Goal: Task Accomplishment & Management: Use online tool/utility

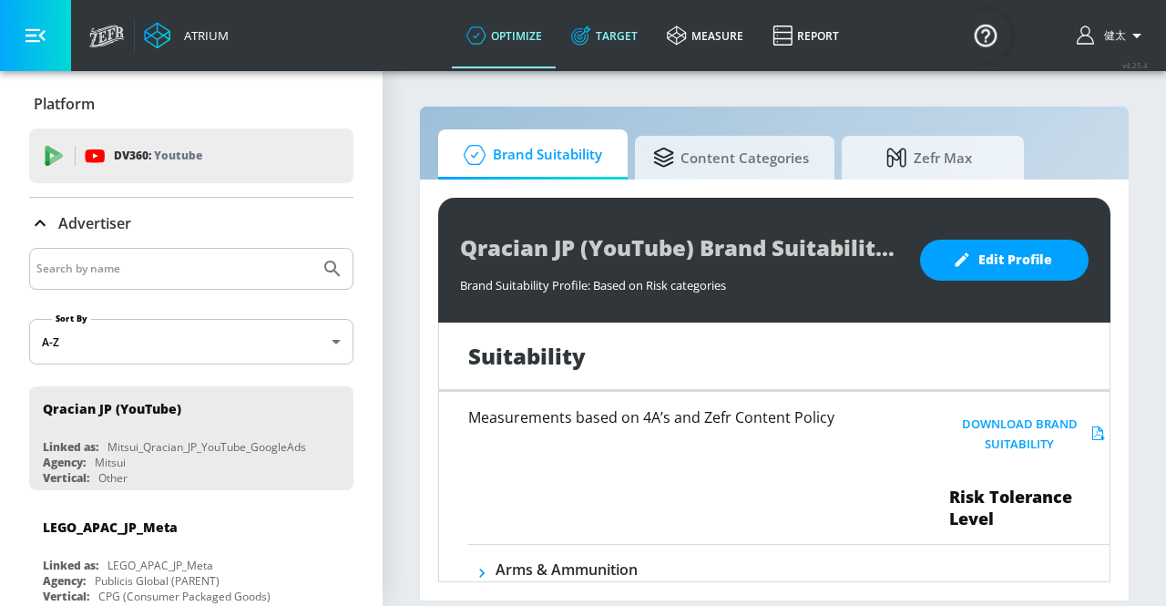
click at [619, 39] on link "Target" at bounding box center [604, 36] width 96 height 66
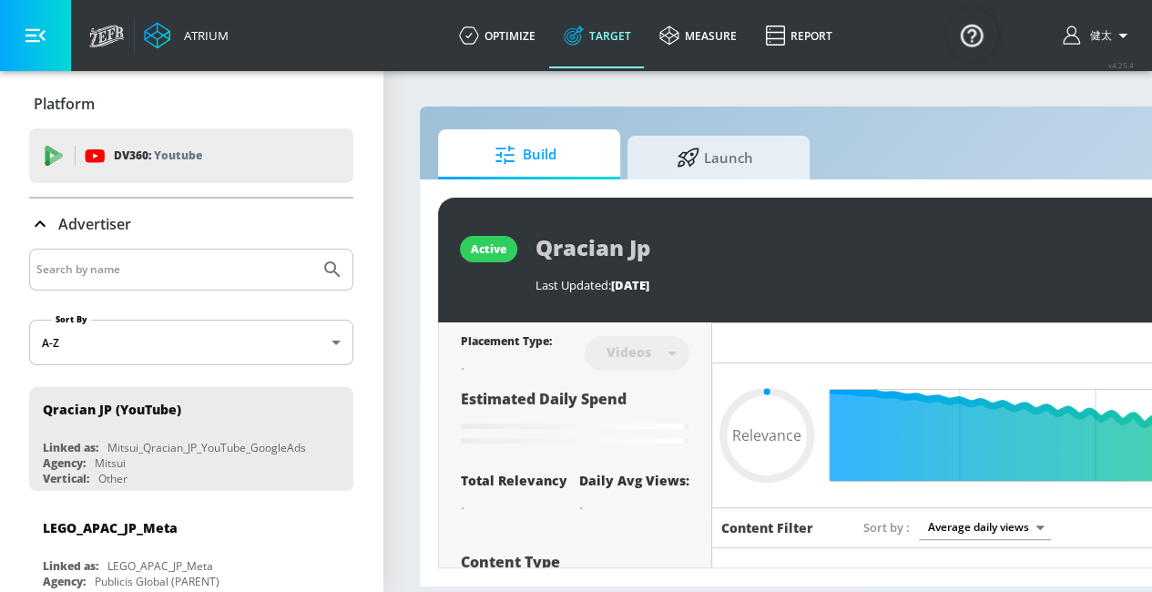
type input "0.52"
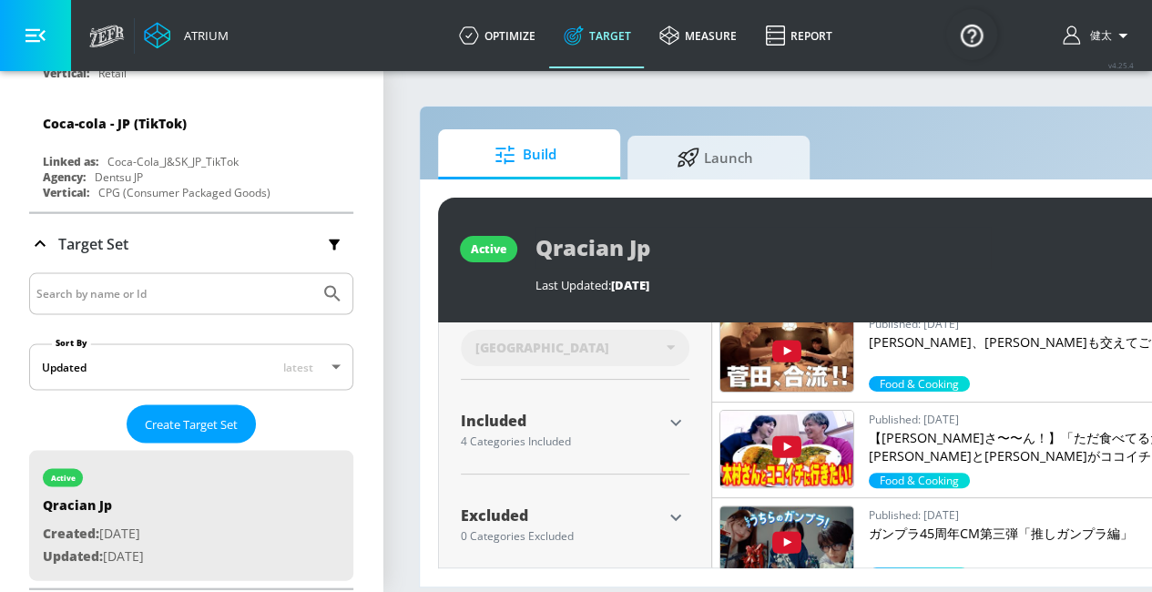
scroll to position [5140, 0]
click at [158, 414] on span "Create Target Set" at bounding box center [191, 424] width 93 height 21
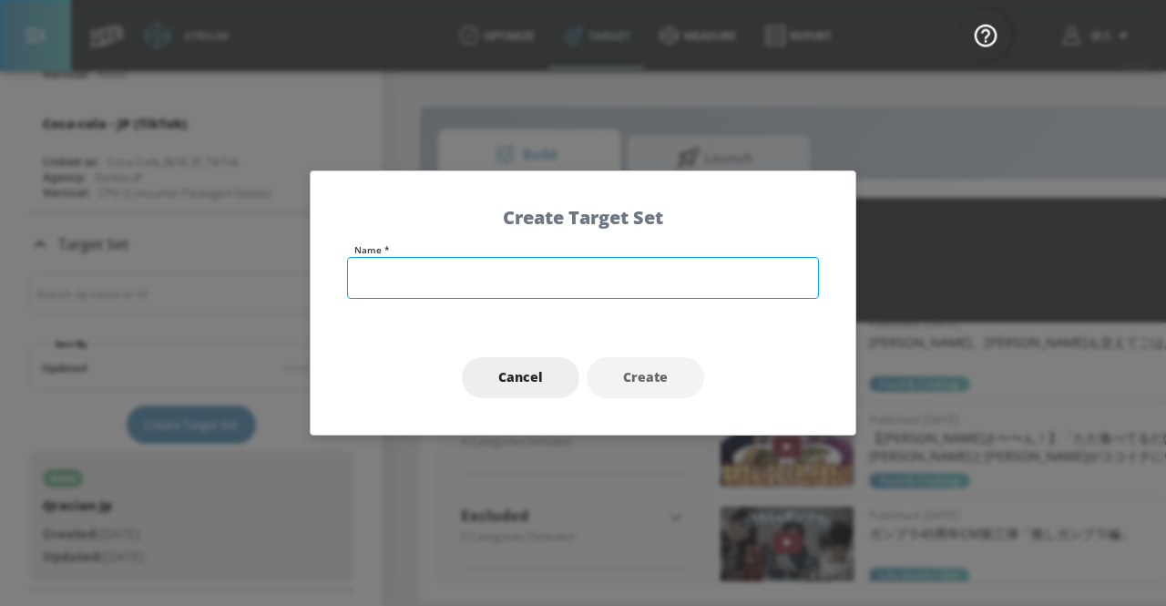
click at [419, 292] on input "text" at bounding box center [583, 278] width 472 height 42
type input "test"
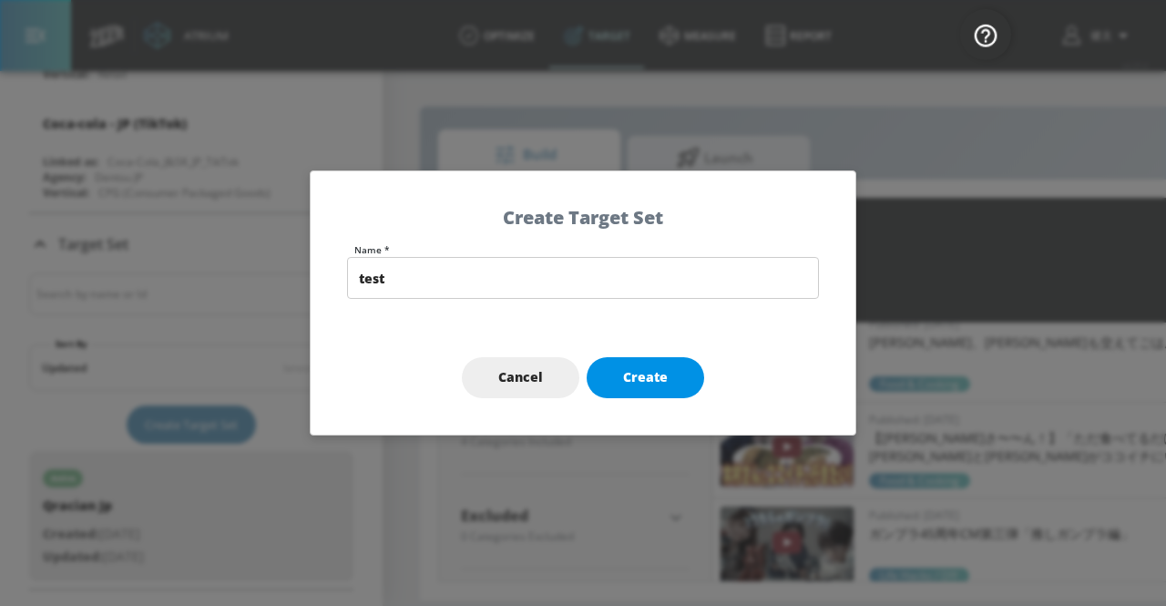
click at [629, 388] on span "Create" at bounding box center [645, 377] width 45 height 23
type input "test"
type input "channels"
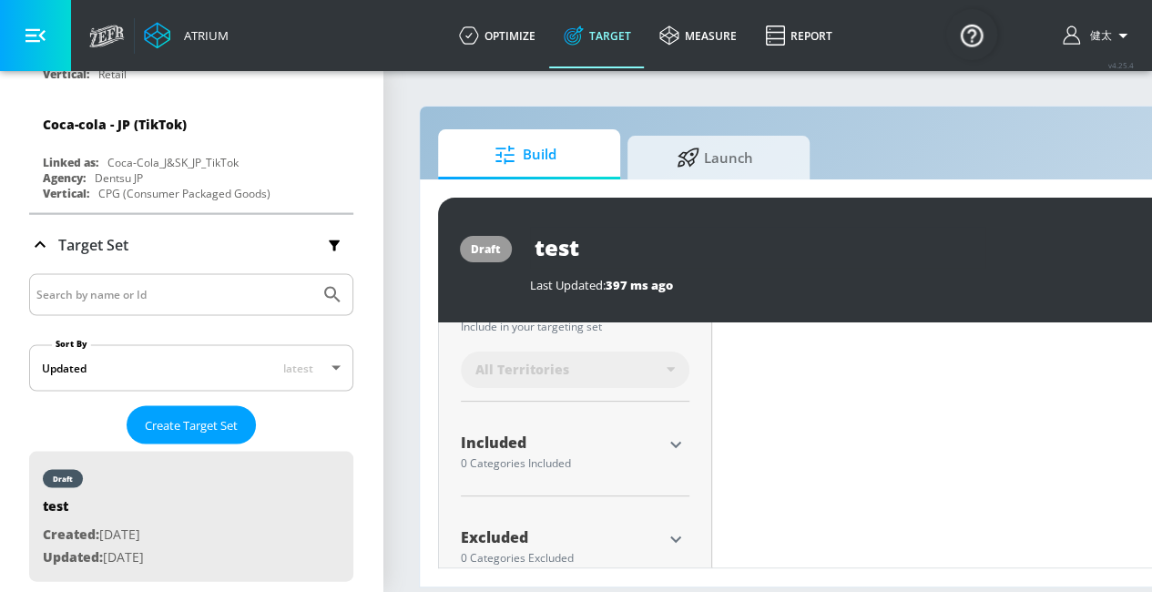
scroll to position [550, 0]
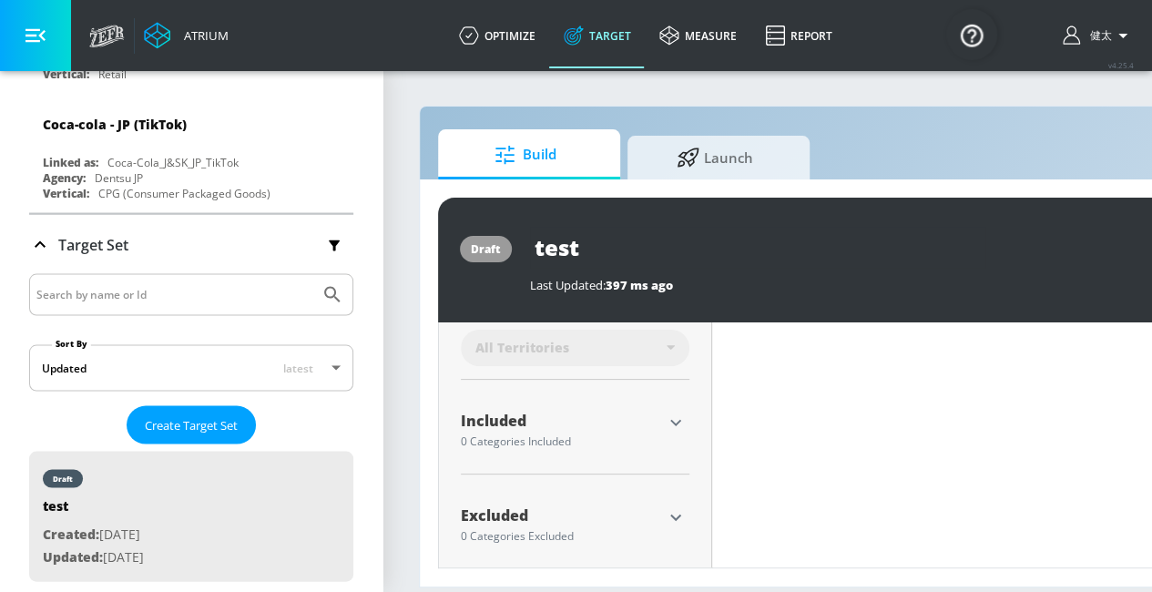
type input "0.6"
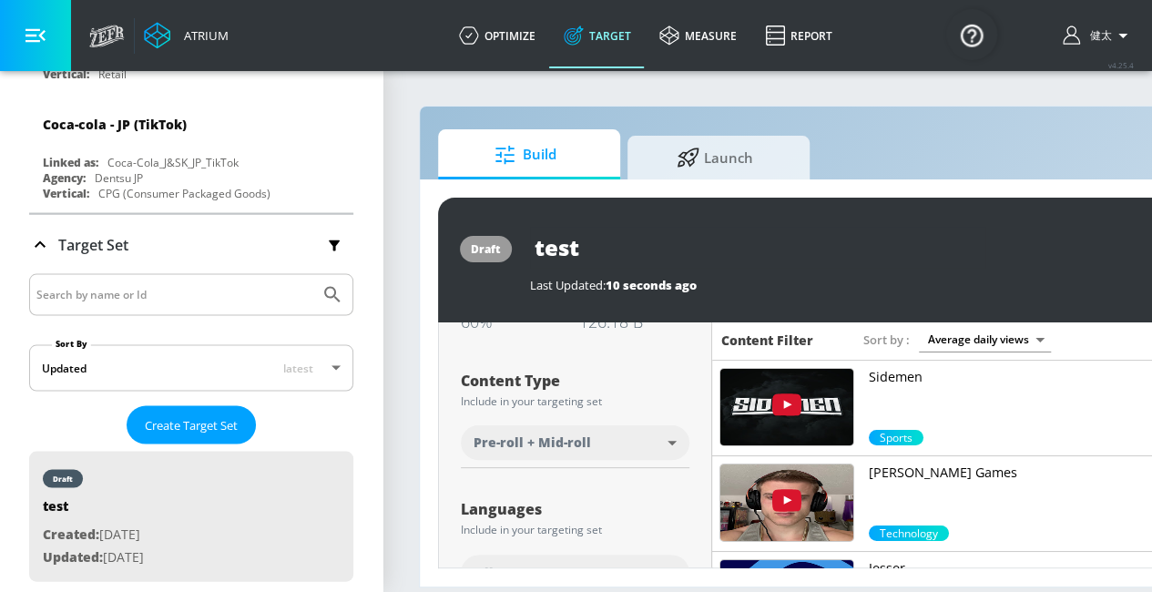
scroll to position [189, 0]
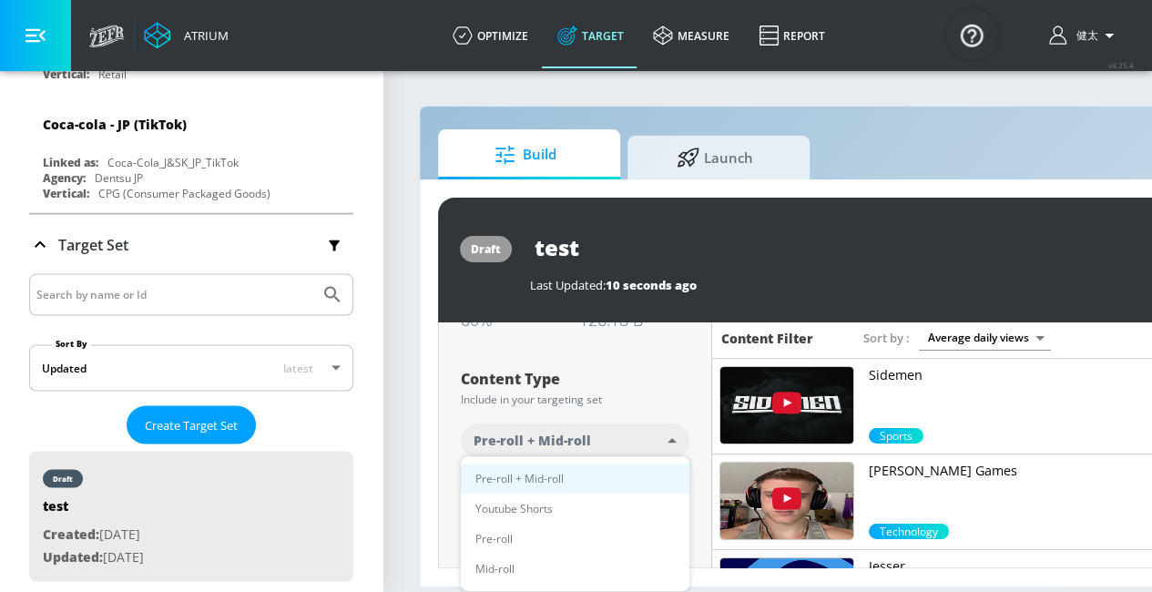
click at [674, 439] on body "Atrium optimize Target measure Report optimize Target measure Report v 4.25.4 […" at bounding box center [576, 296] width 1152 height 592
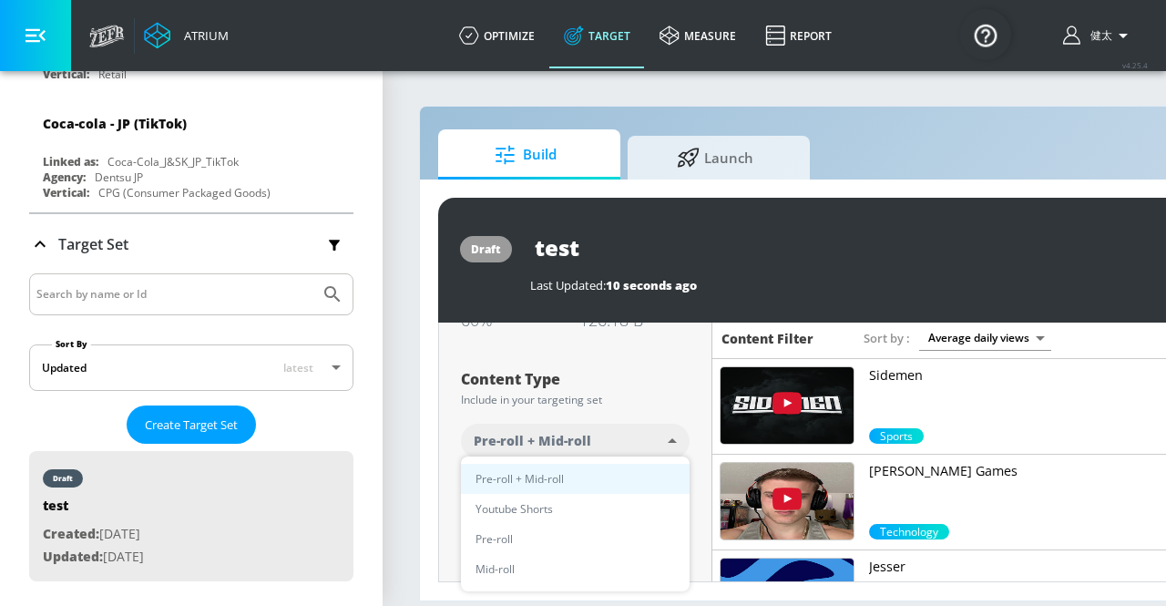
click at [647, 413] on div at bounding box center [583, 303] width 1166 height 606
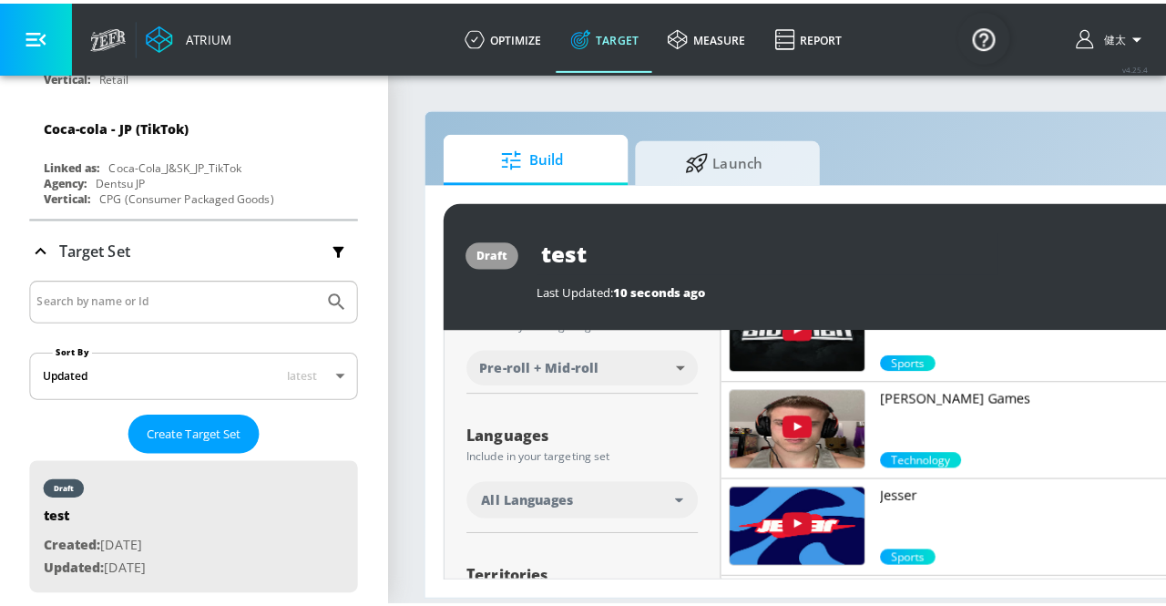
scroll to position [346, 0]
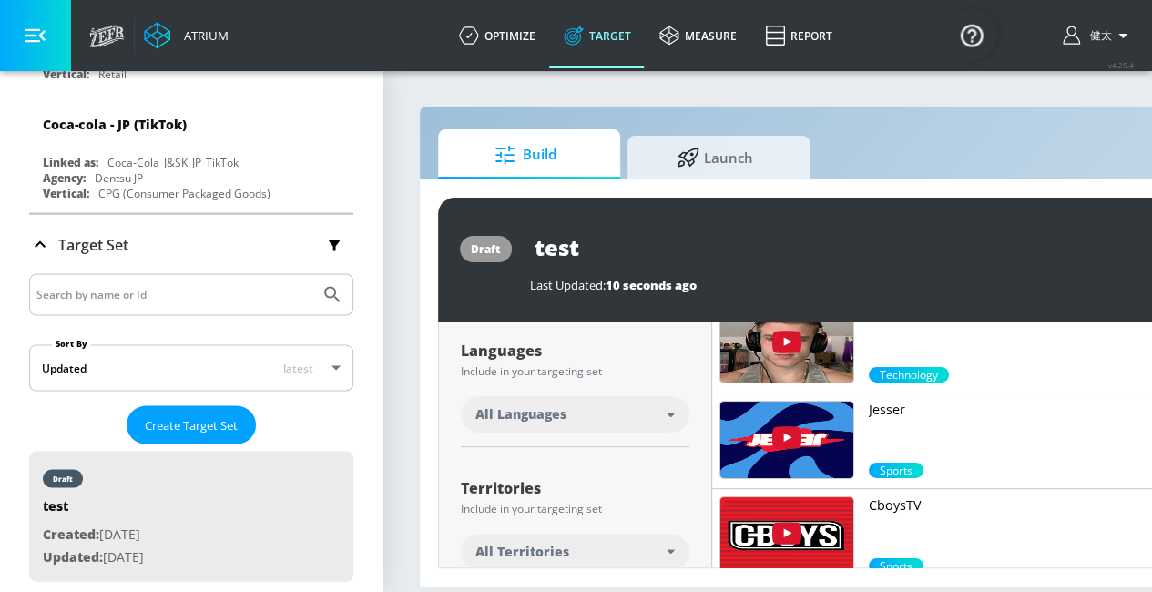
click at [647, 413] on div "All Languages" at bounding box center [570, 414] width 191 height 18
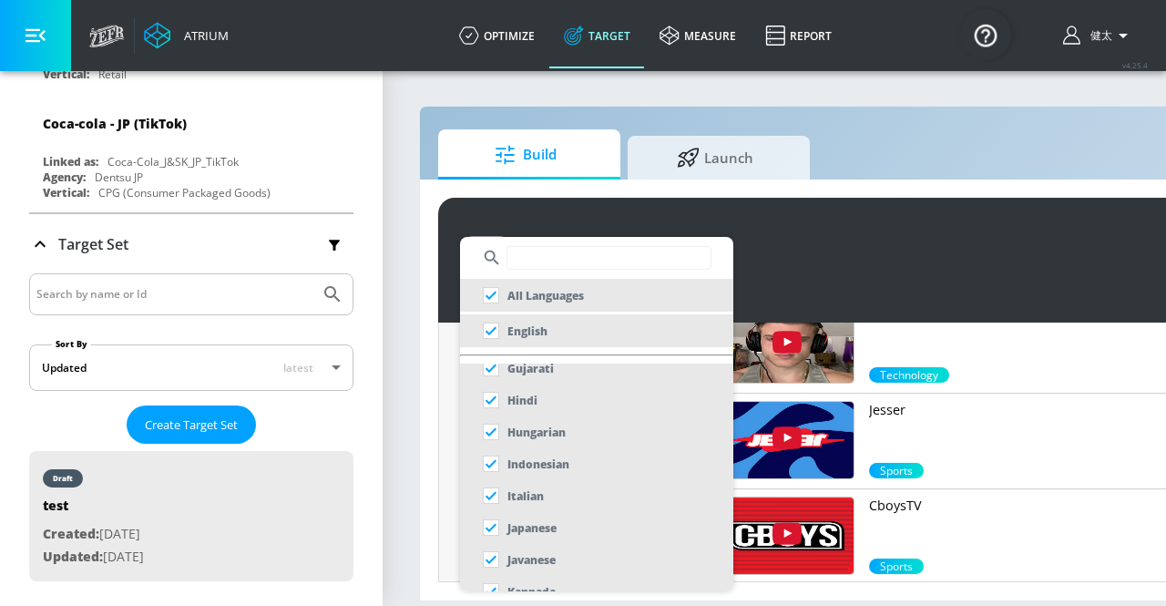
scroll to position [641, 0]
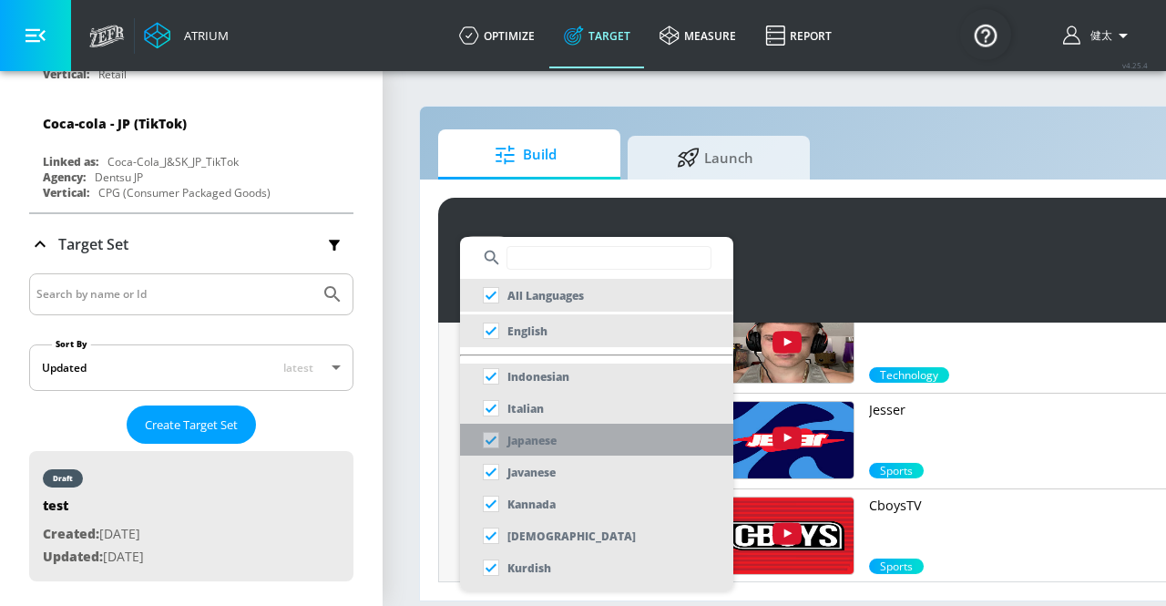
click at [515, 447] on p "Japanese" at bounding box center [531, 440] width 49 height 19
checkbox input "false"
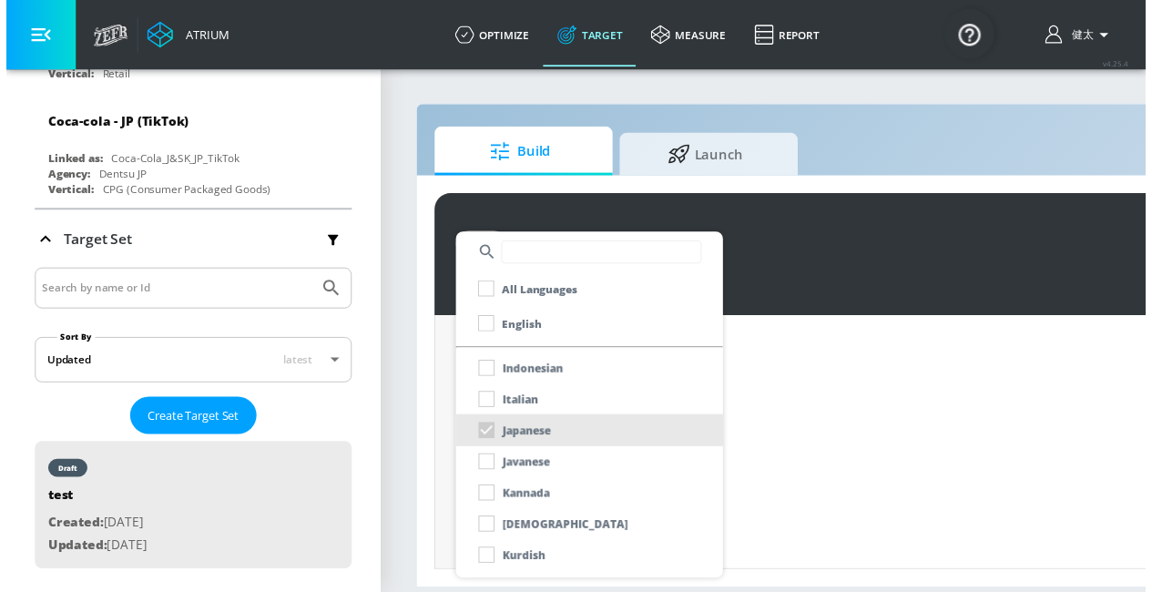
scroll to position [339, 0]
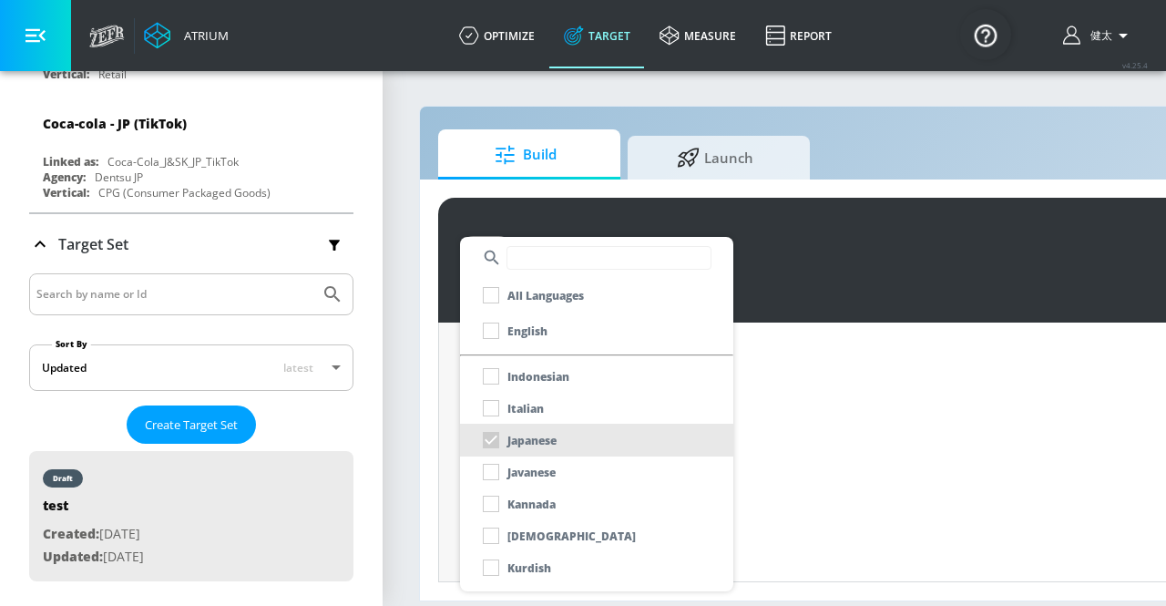
click at [441, 528] on div at bounding box center [583, 303] width 1166 height 606
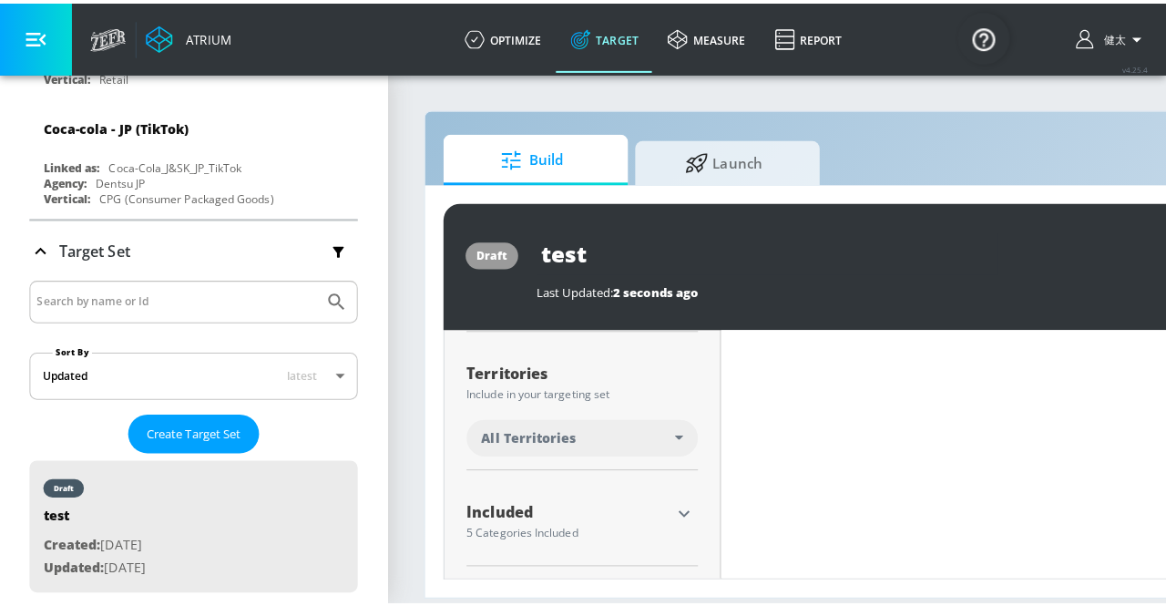
scroll to position [457, 0]
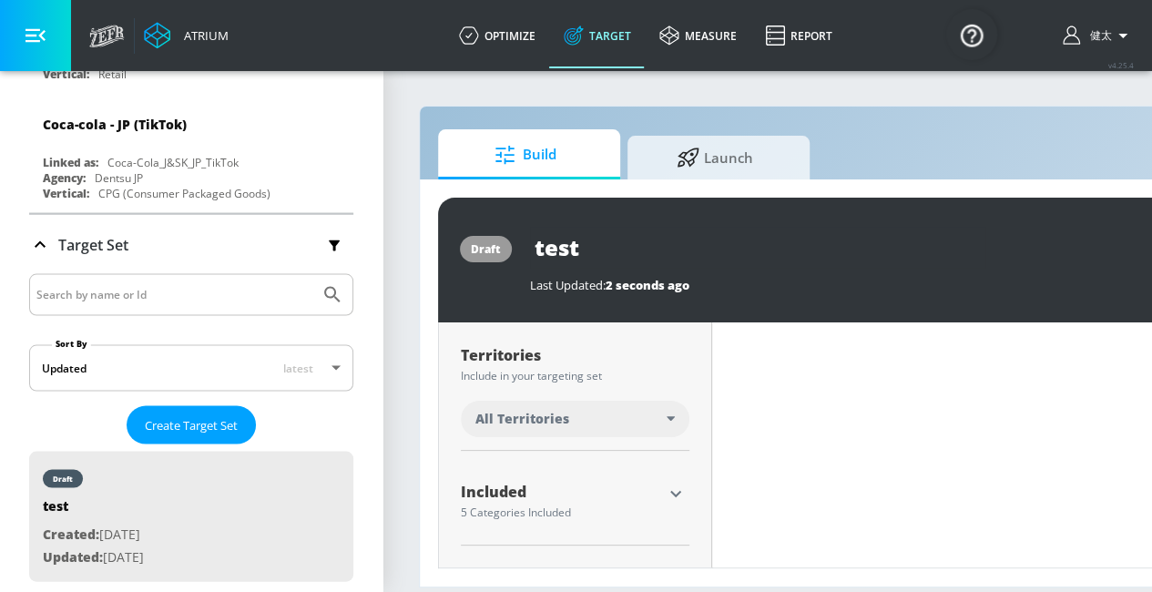
click at [526, 422] on span "All Territories" at bounding box center [522, 419] width 94 height 18
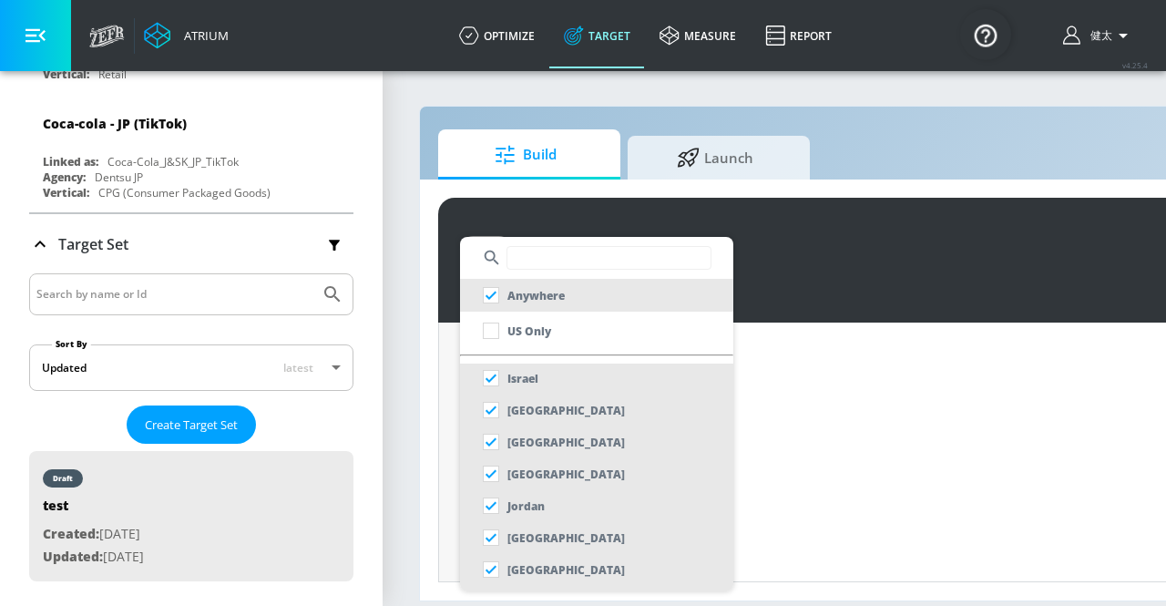
scroll to position [10178, 14]
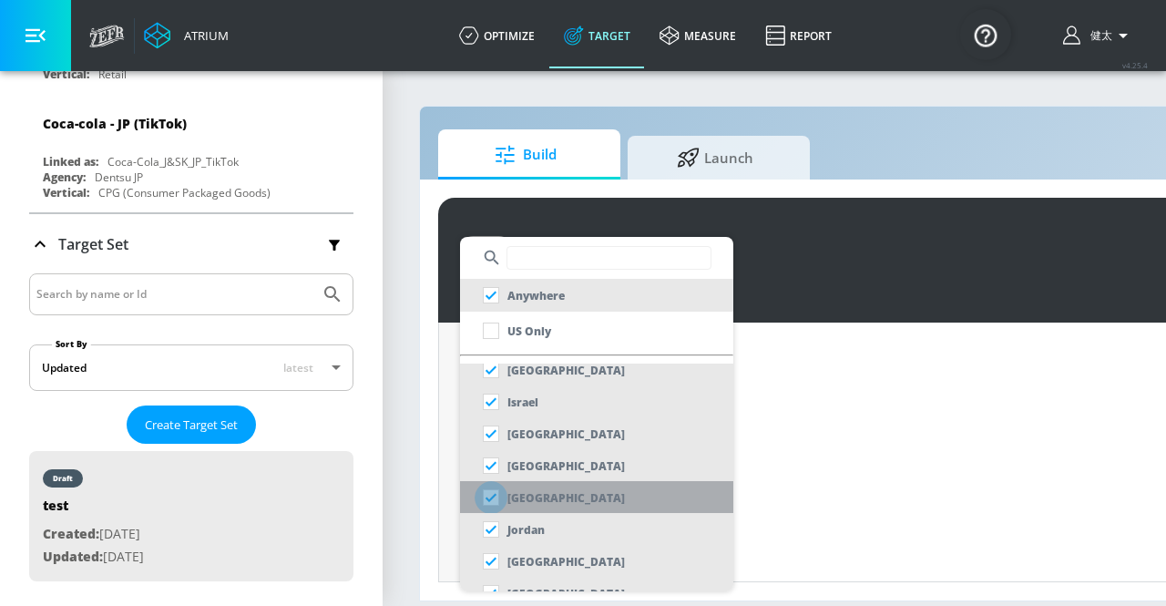
click at [475, 492] on input "checkbox" at bounding box center [490, 497] width 33 height 33
checkbox input "false"
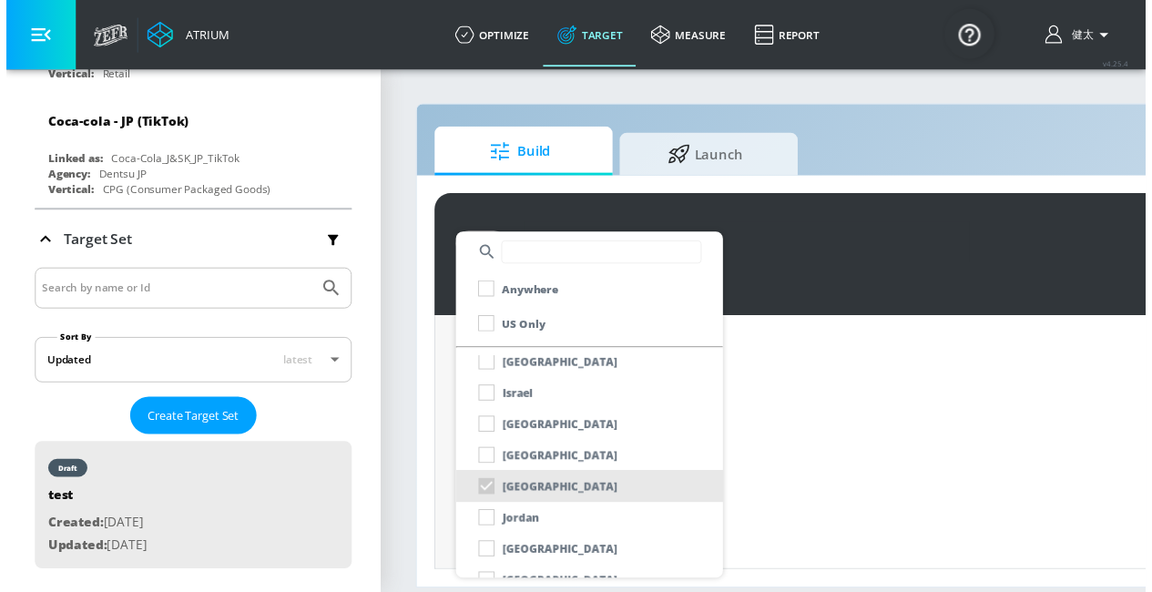
scroll to position [473, 0]
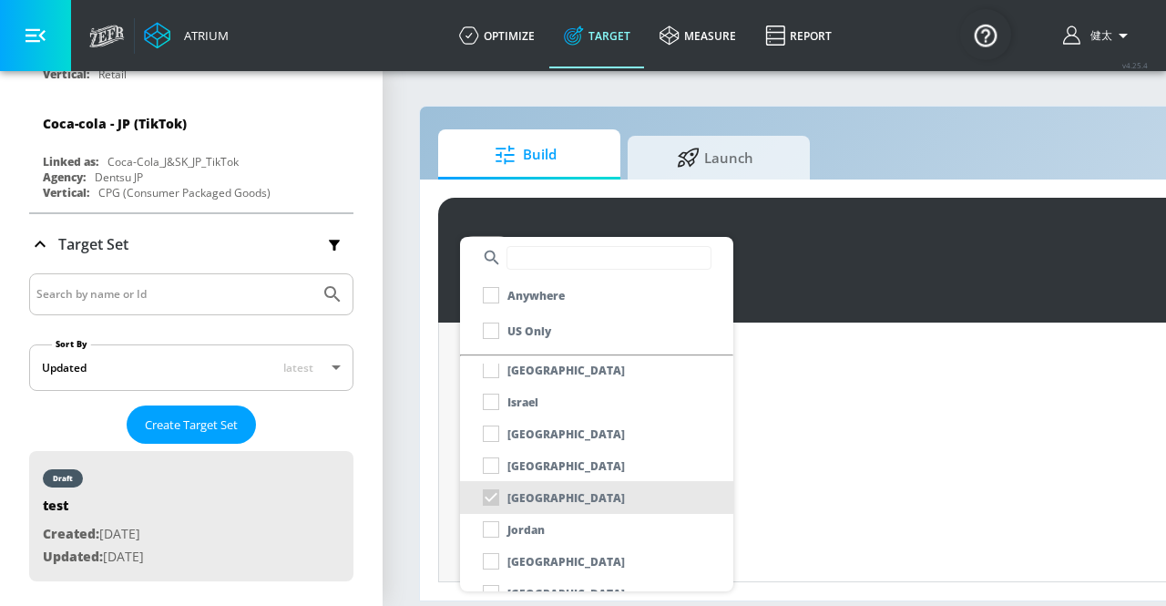
click at [443, 495] on div at bounding box center [583, 303] width 1166 height 606
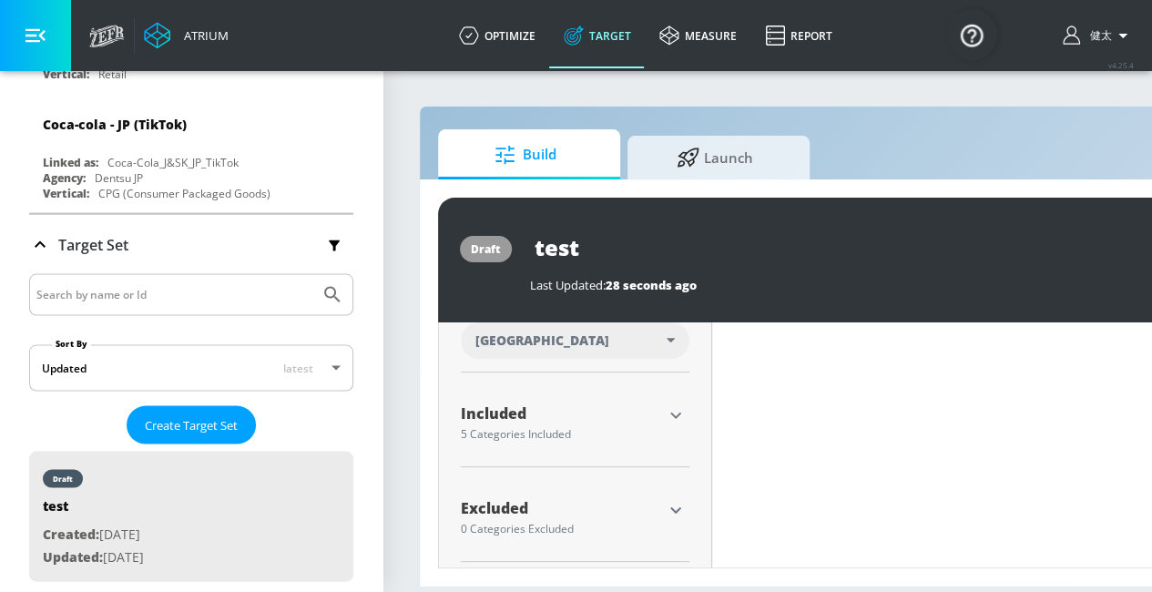
scroll to position [520, 0]
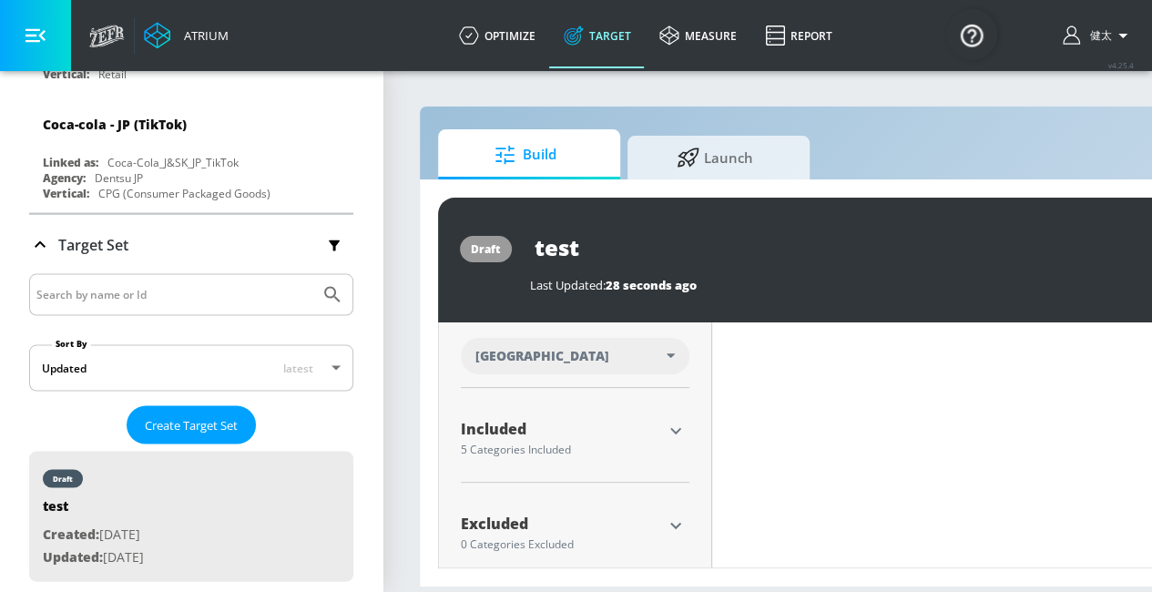
click at [699, 434] on div "Placement Type: Channels channels ​ Estimated Daily Spend $1,731 - $2,473 Activ…" at bounding box center [575, 197] width 273 height 790
click at [665, 433] on icon "button" at bounding box center [676, 431] width 22 height 22
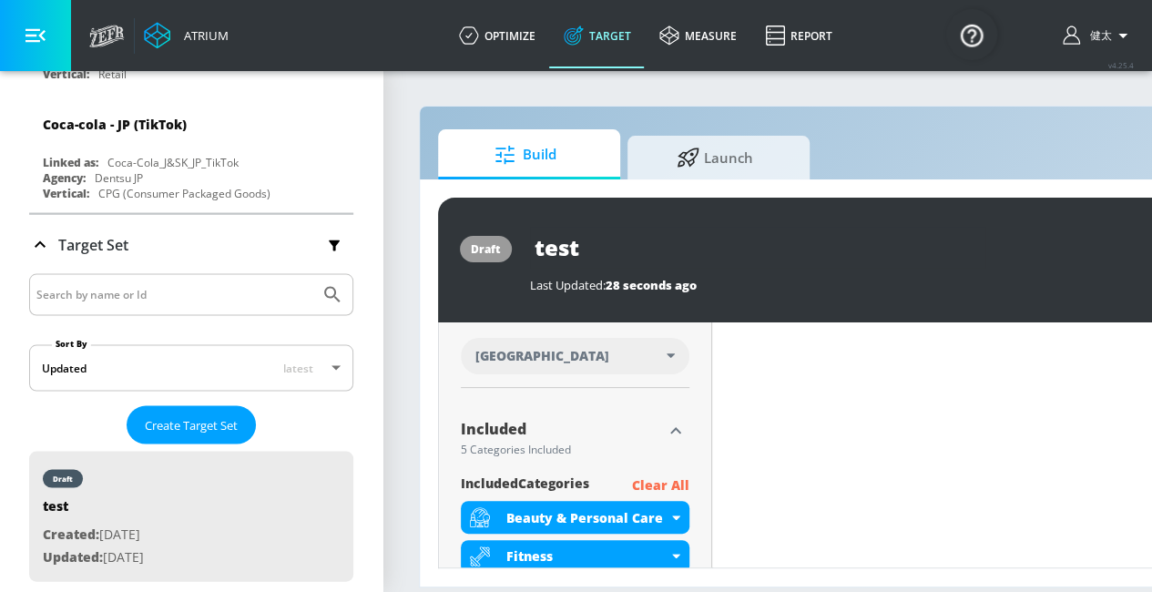
click at [632, 488] on div "included [PERSON_NAME] Clear All" at bounding box center [575, 485] width 229 height 23
click at [647, 484] on p "Clear All" at bounding box center [660, 485] width 57 height 23
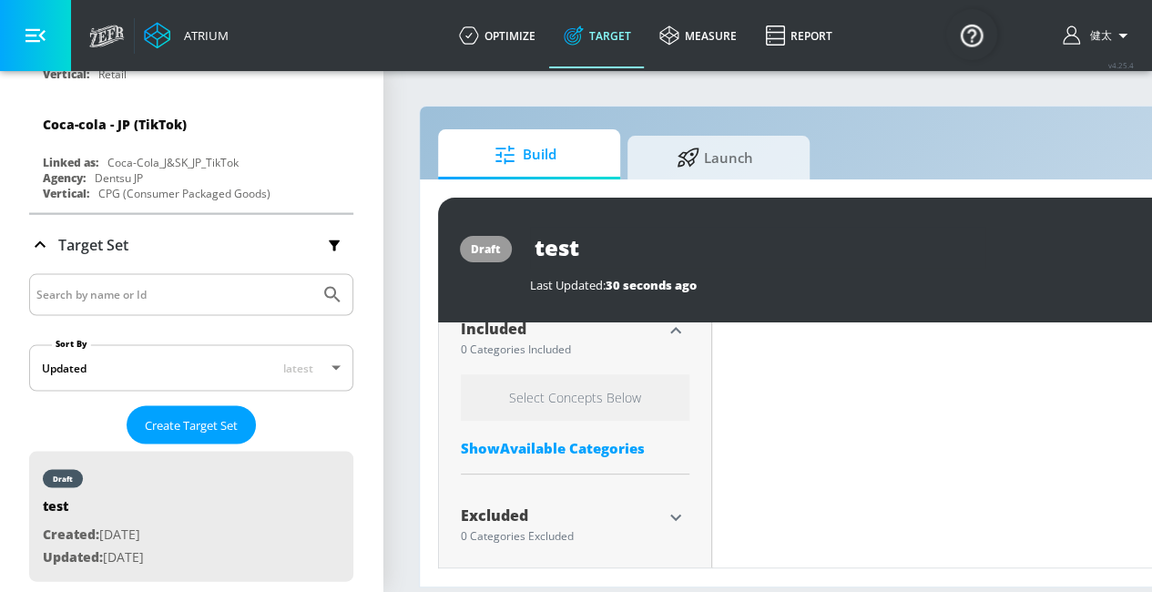
click at [573, 440] on div "Show Available Categories" at bounding box center [575, 448] width 229 height 18
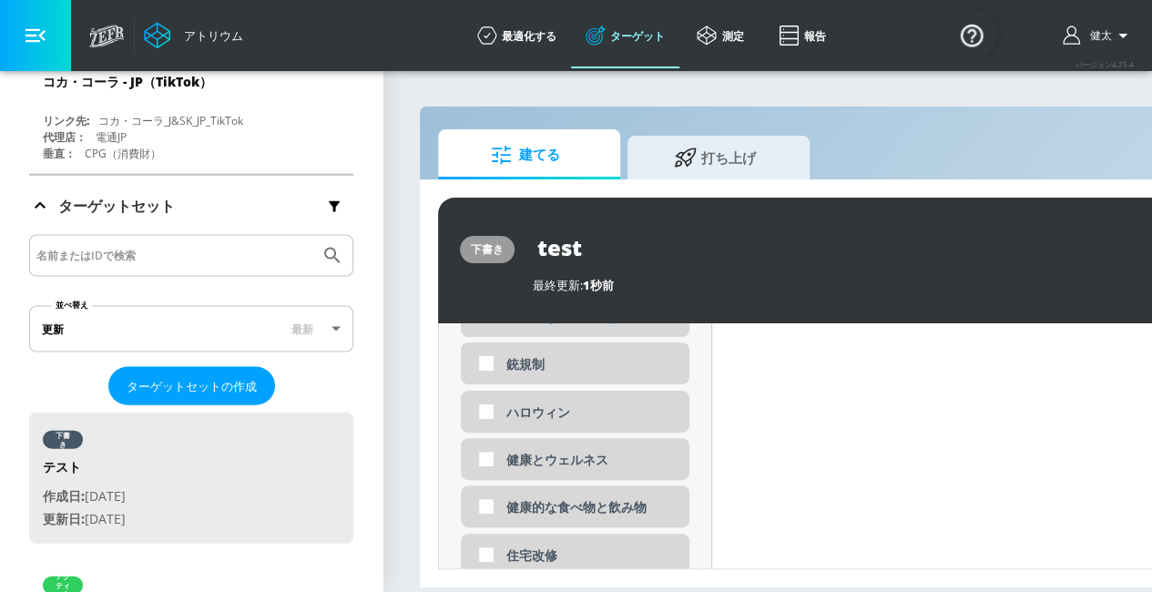
scroll to position [2913, 0]
click at [565, 474] on div "健康とウェルネス" at bounding box center [575, 460] width 229 height 42
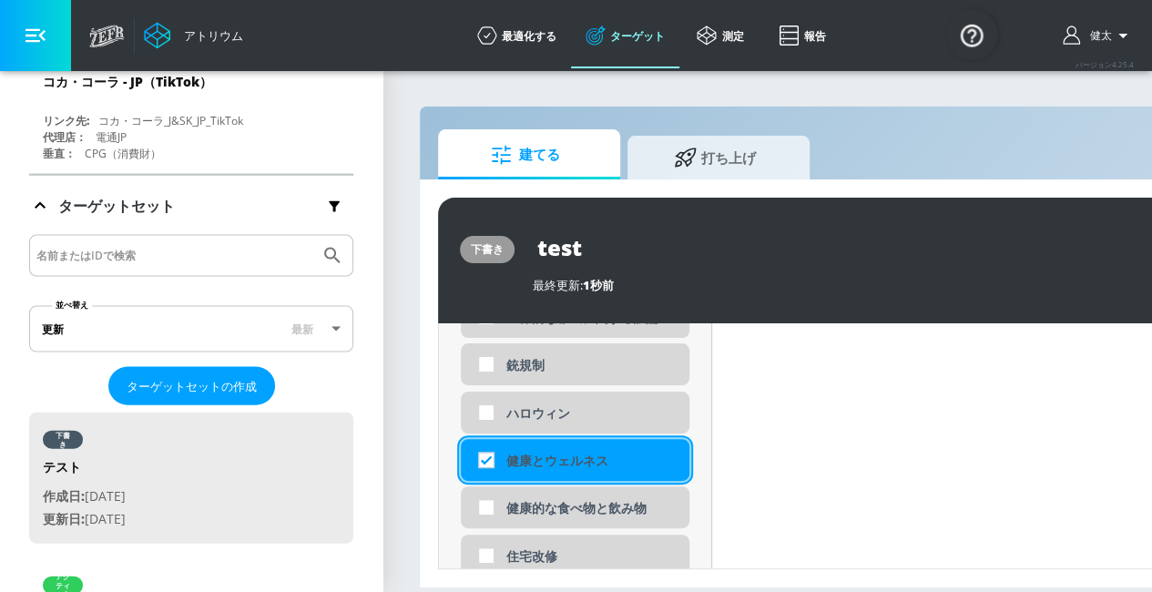
checkbox input "true"
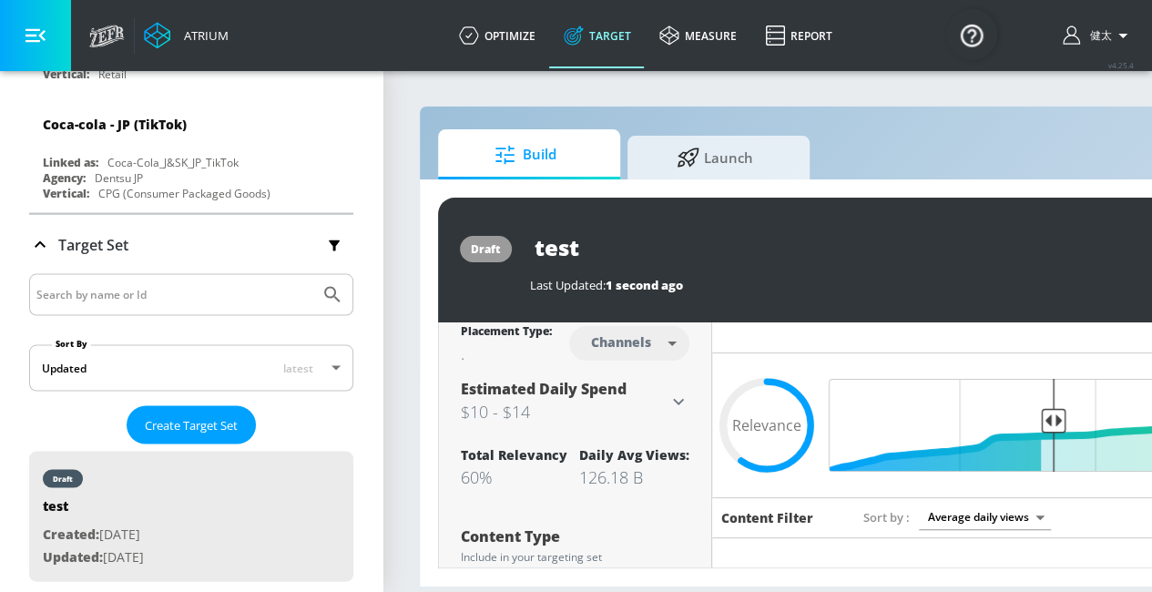
scroll to position [0, 0]
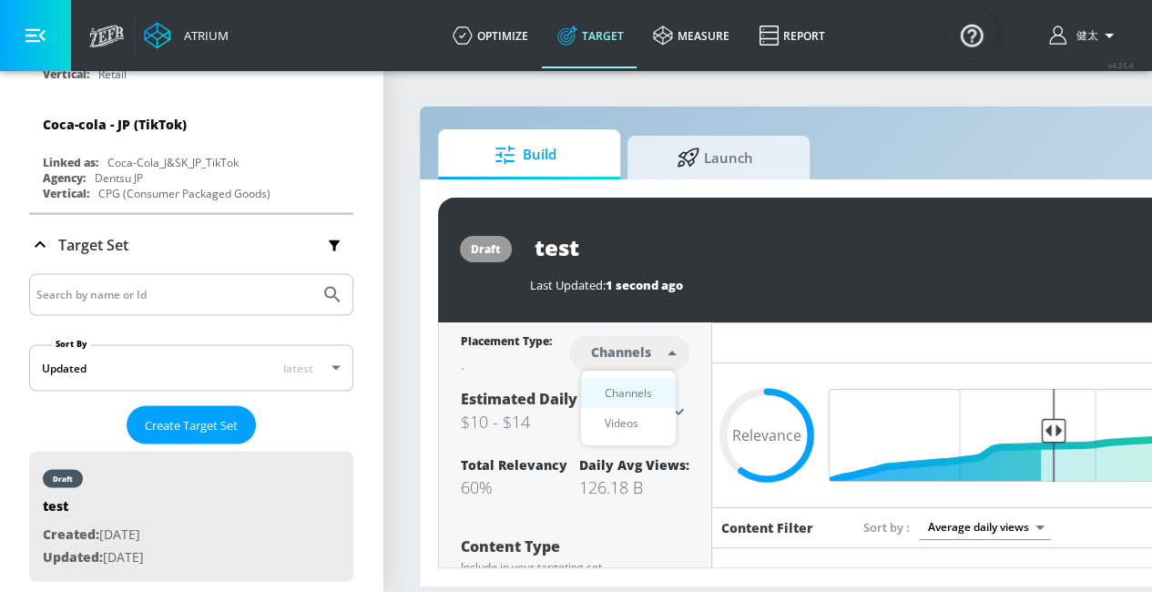
click at [668, 343] on body "Atrium optimize Target measure Report optimize Target measure Report v 4.25.4 […" at bounding box center [576, 296] width 1152 height 592
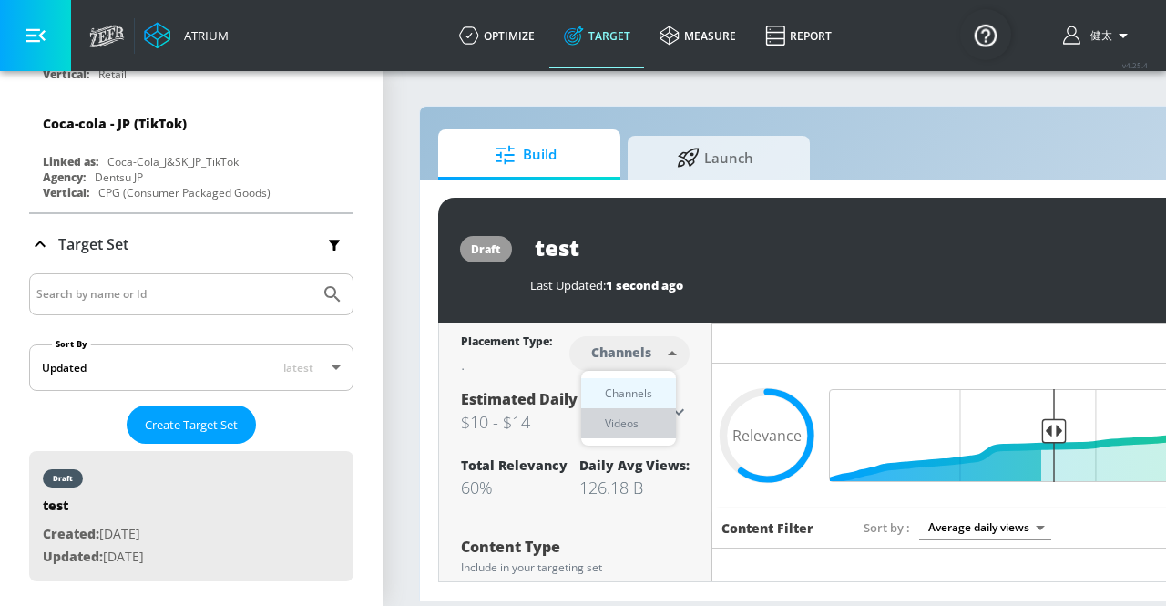
click at [632, 425] on div "Videos" at bounding box center [622, 422] width 52 height 19
type input "videos"
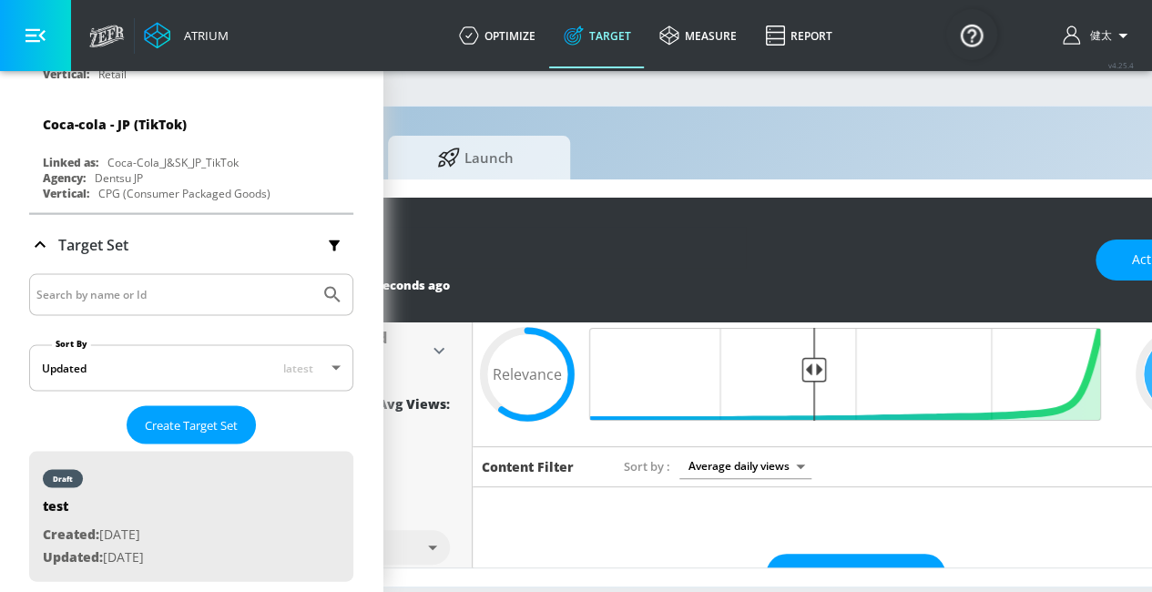
scroll to position [0, 240]
click at [852, 560] on button "Update Examples" at bounding box center [854, 574] width 179 height 41
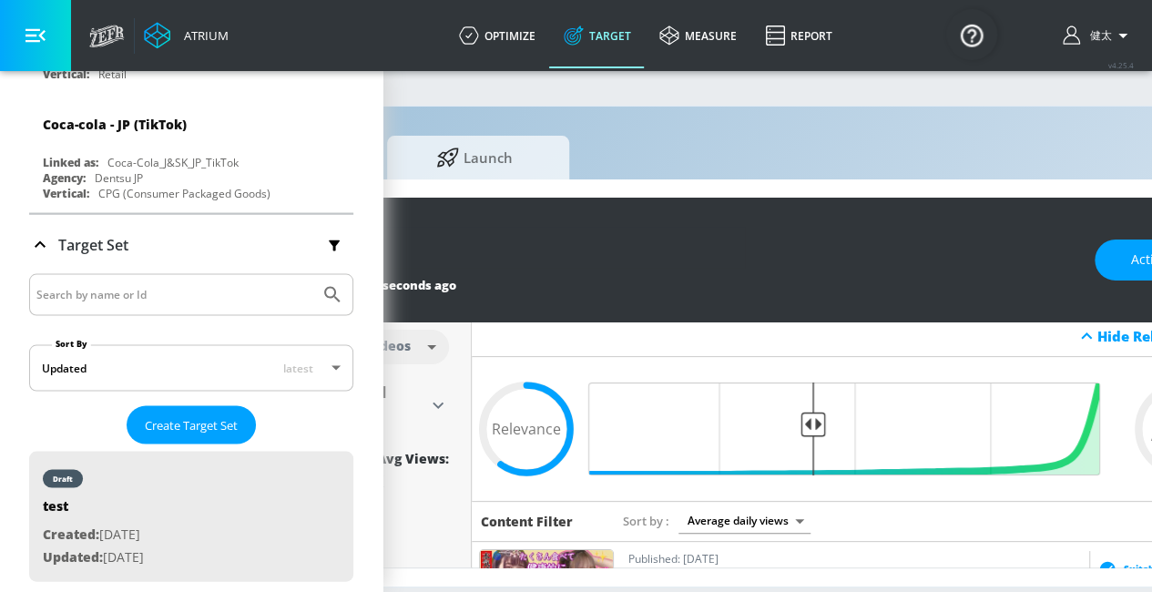
scroll to position [4, 0]
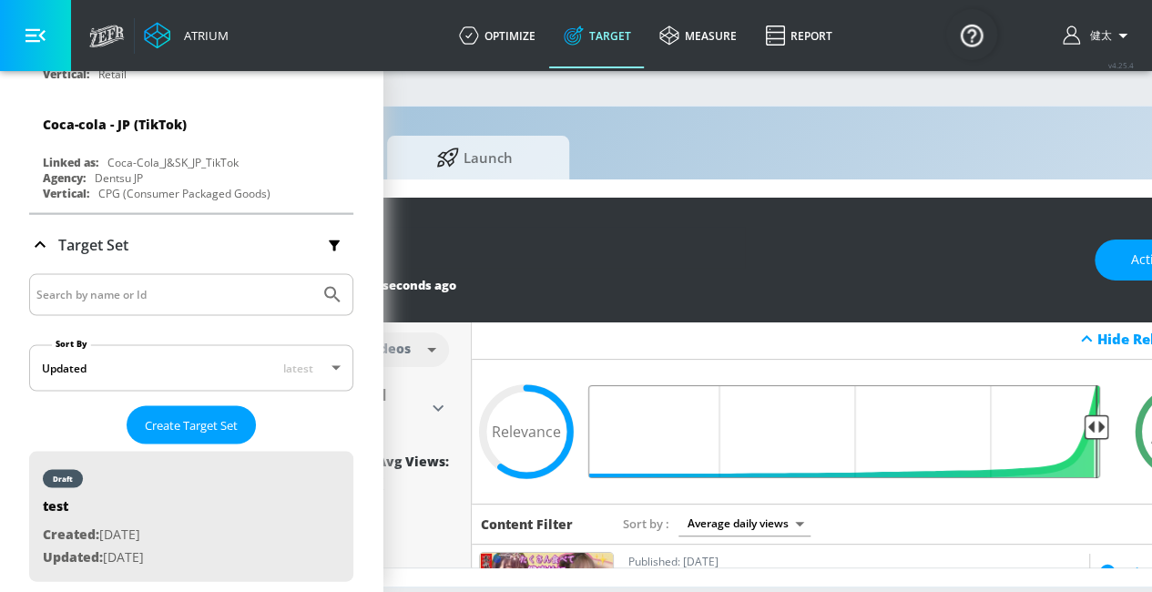
drag, startPoint x: 809, startPoint y: 428, endPoint x: 1107, endPoint y: 431, distance: 297.8
click at [1107, 431] on input "Final Threshold" at bounding box center [854, 431] width 510 height 93
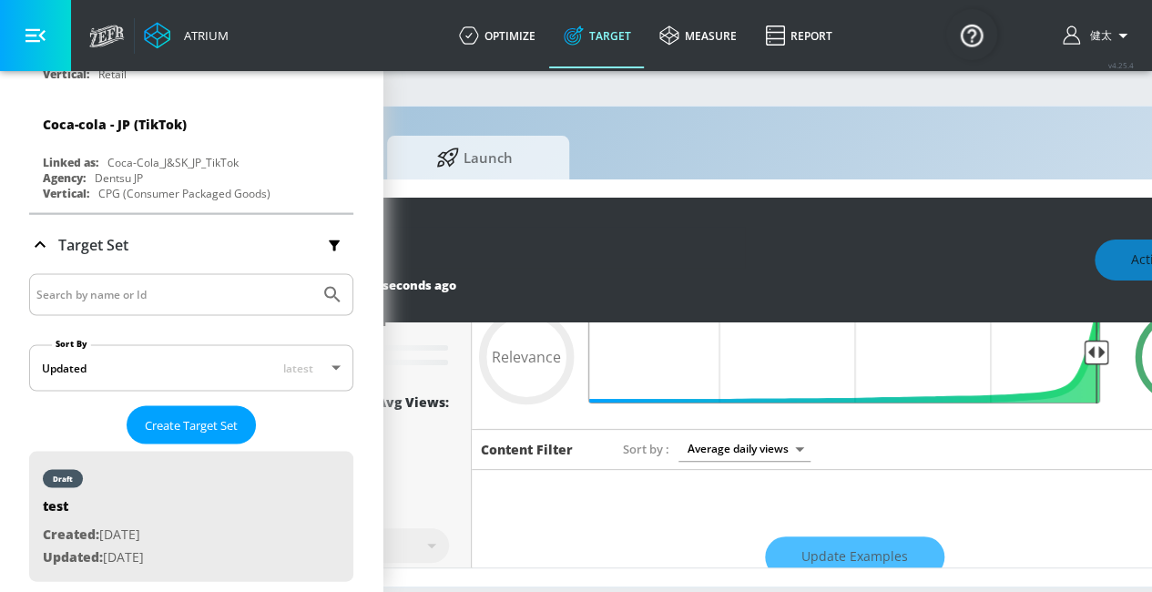
scroll to position [80, 0]
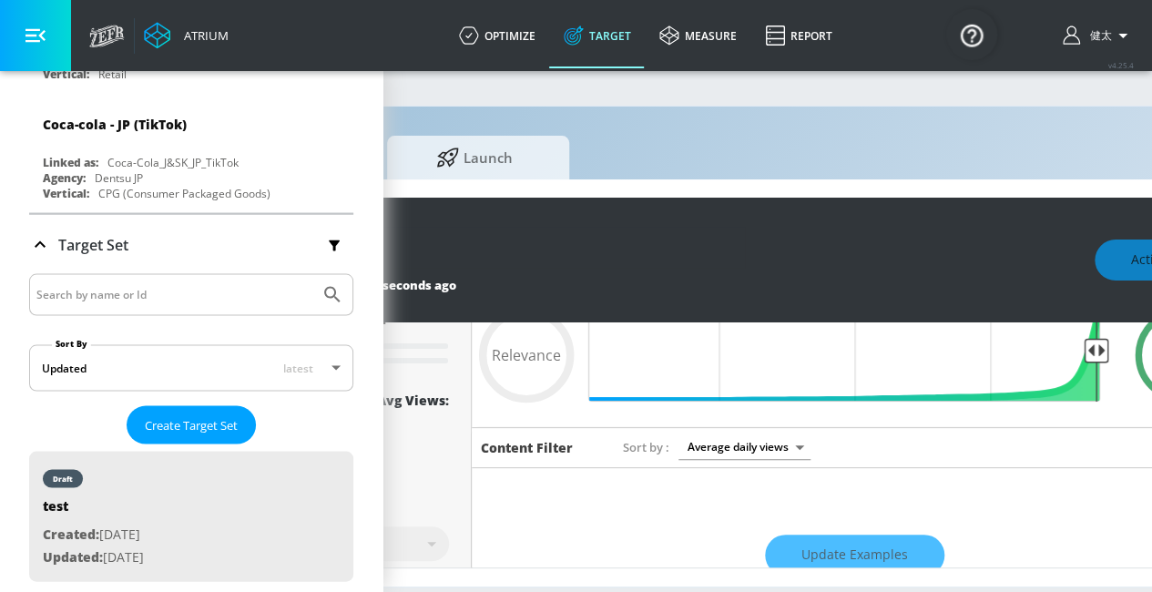
click at [865, 555] on div "Update Examples" at bounding box center [854, 556] width 765 height 64
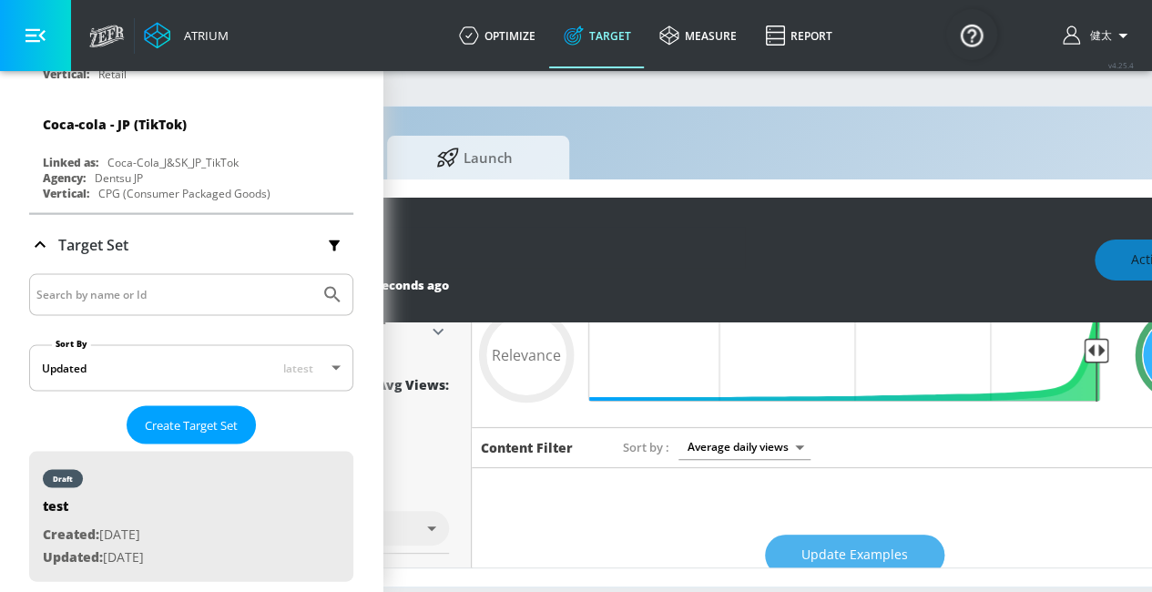
click at [821, 551] on span "Update Examples" at bounding box center [854, 555] width 107 height 23
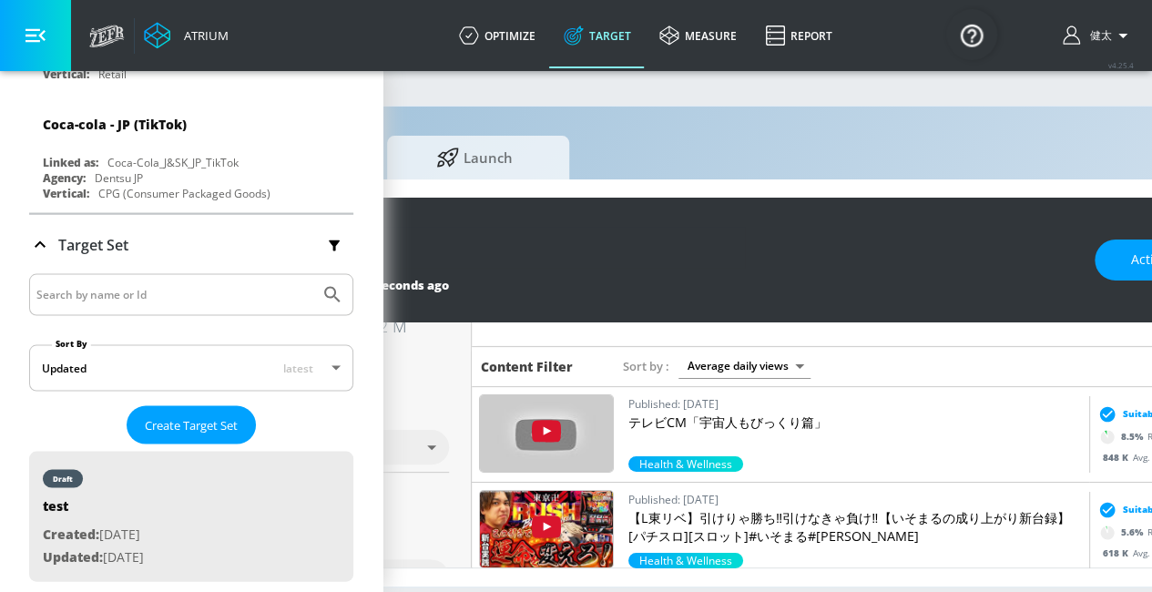
scroll to position [0, 0]
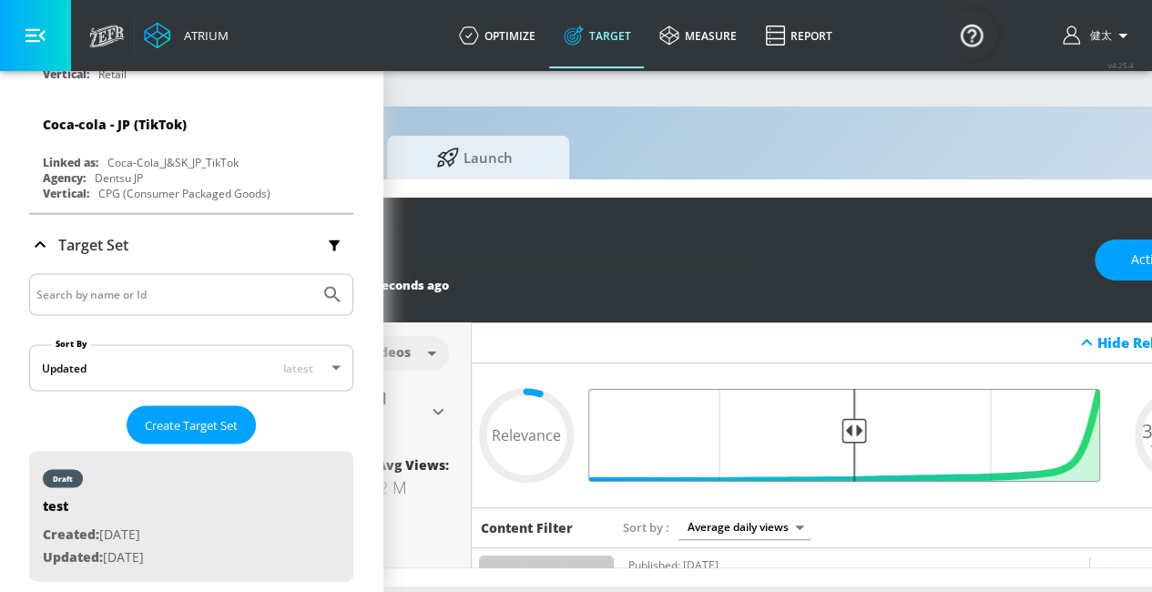
drag, startPoint x: 1098, startPoint y: 432, endPoint x: 854, endPoint y: 471, distance: 247.2
type input "0.52"
click at [854, 471] on input "Final Threshold" at bounding box center [854, 435] width 510 height 93
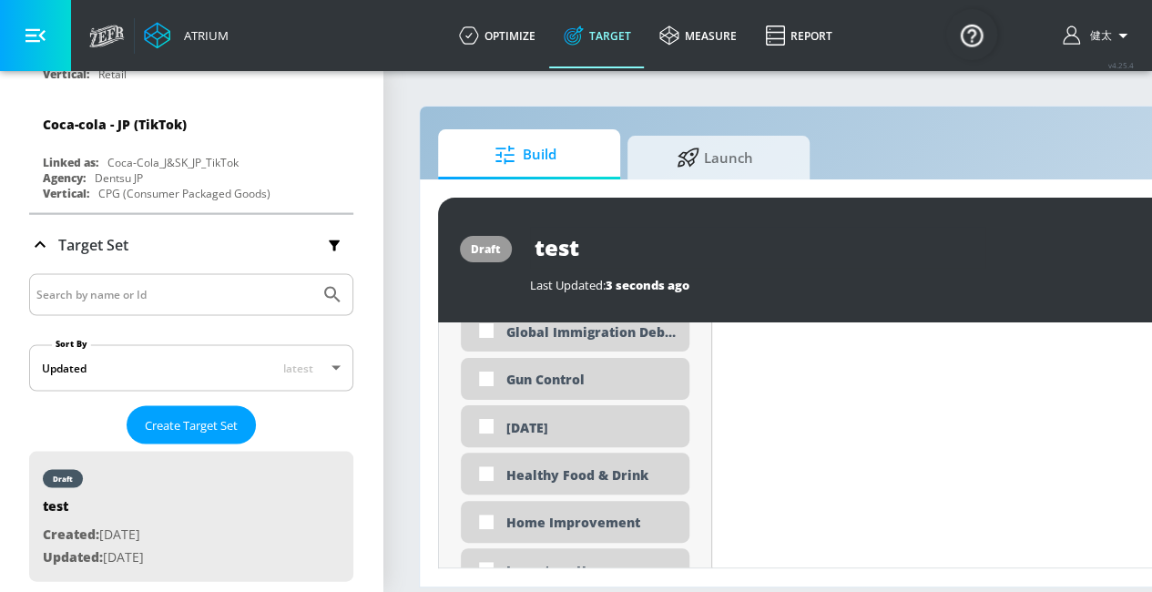
scroll to position [2890, 0]
click at [506, 475] on div "Healthy Food & Drink" at bounding box center [590, 472] width 169 height 17
checkbox input "true"
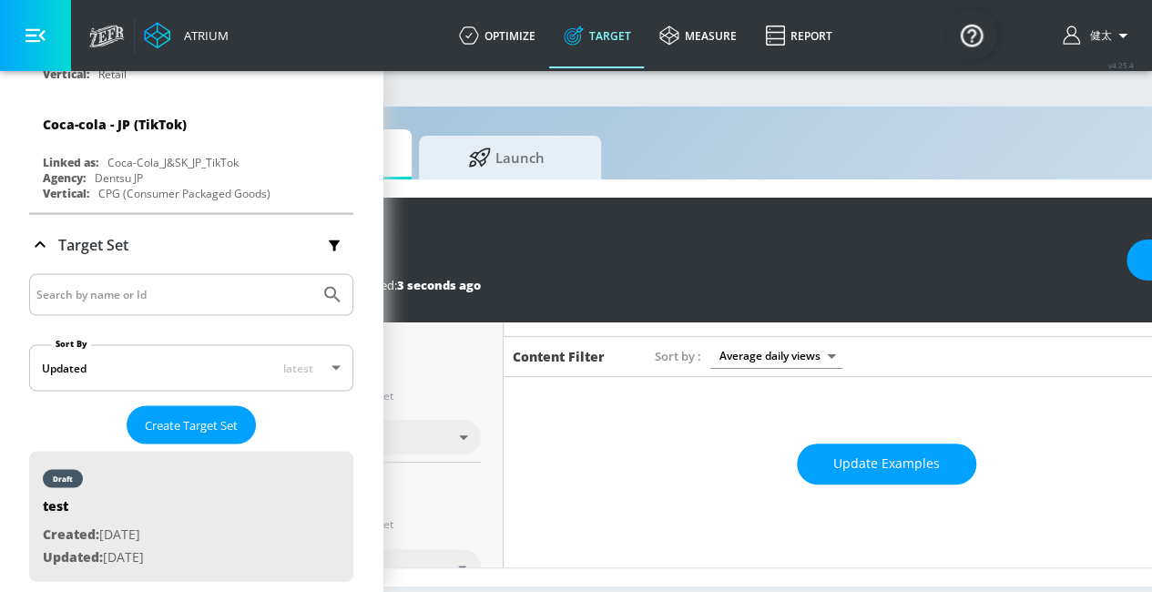
scroll to position [172, 0]
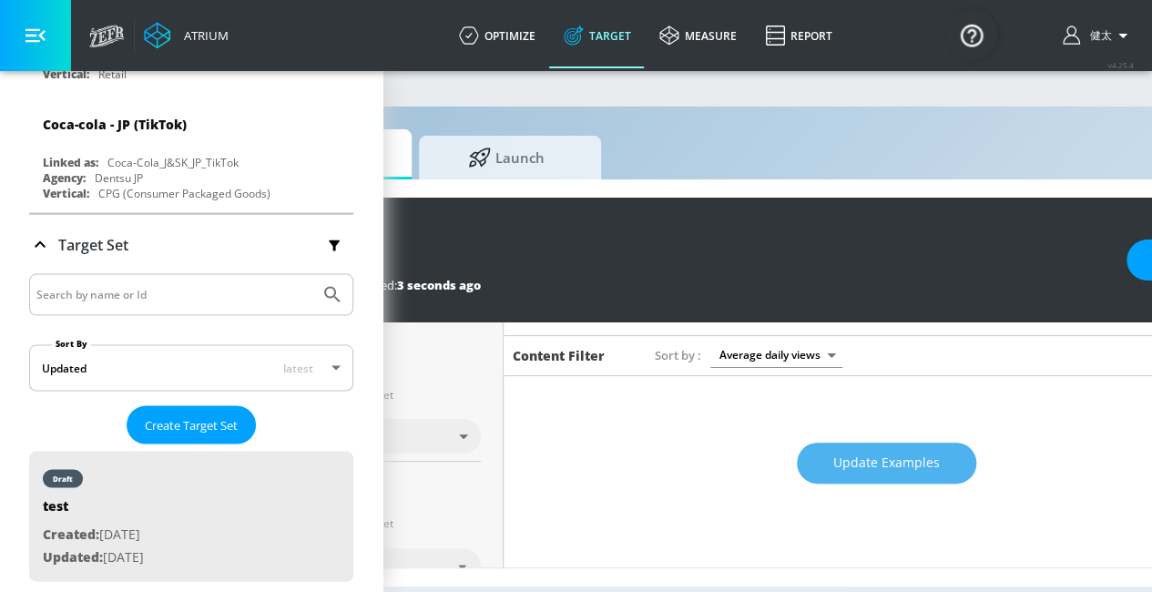
click at [913, 466] on span "Update Examples" at bounding box center [886, 463] width 107 height 23
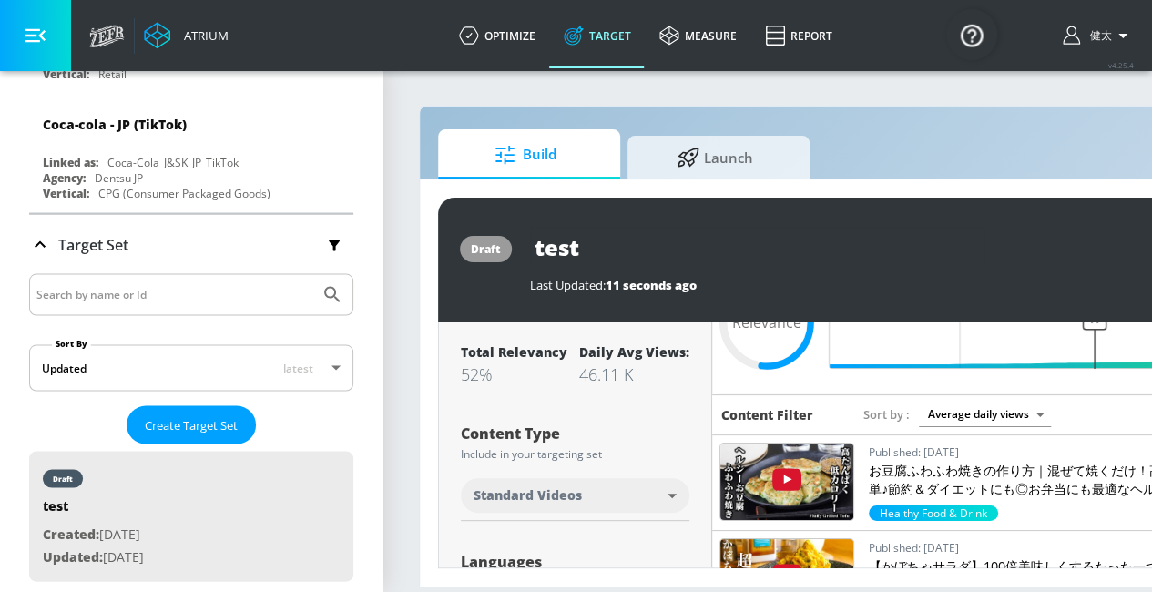
scroll to position [0, 0]
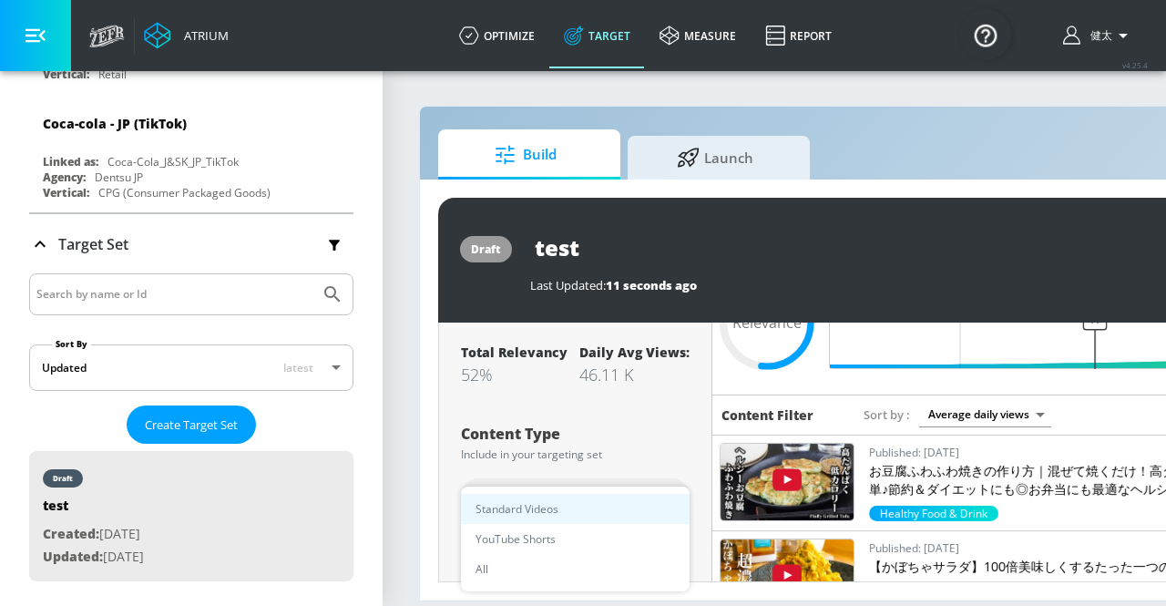
click at [568, 481] on body "Atrium optimize Target measure Report optimize Target measure Report v 4.25.4 […" at bounding box center [583, 303] width 1166 height 606
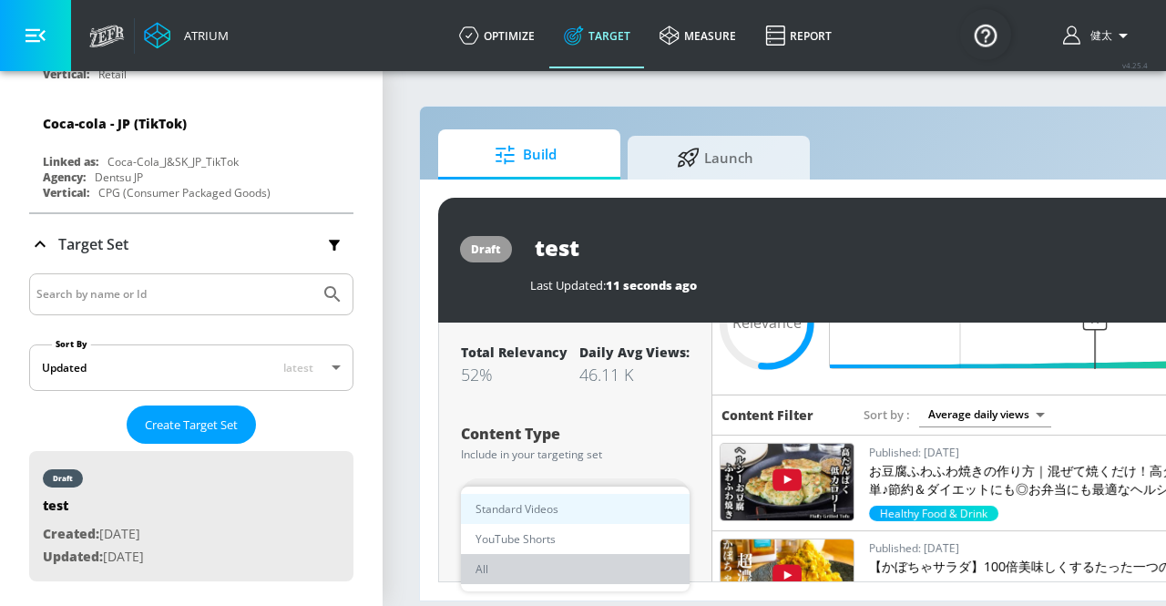
click at [488, 562] on li "All" at bounding box center [575, 569] width 229 height 30
type input "all"
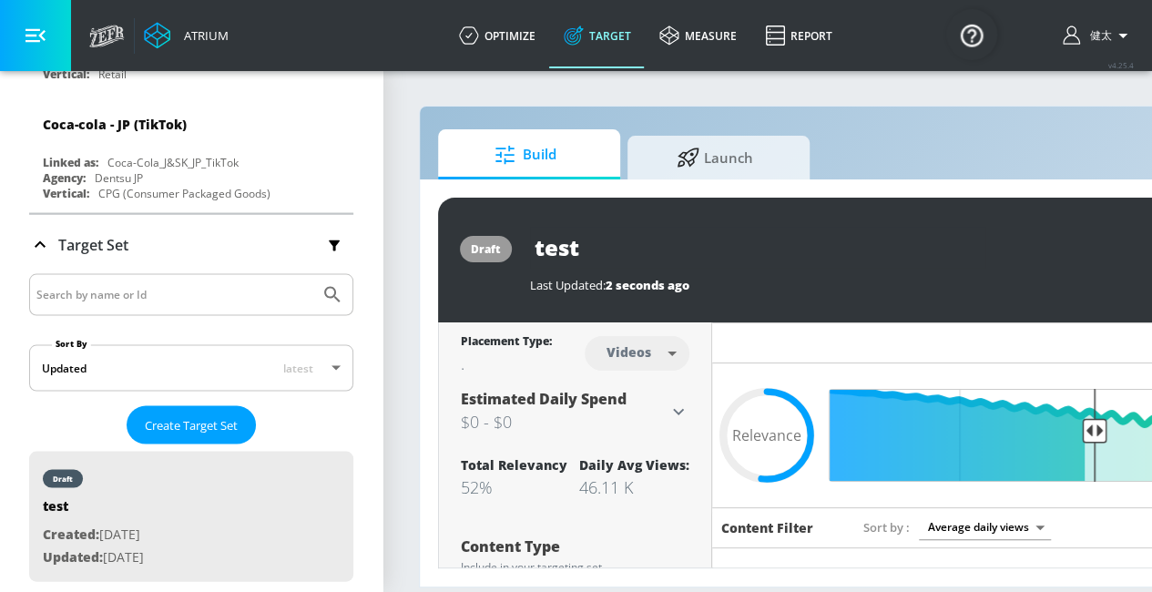
click at [603, 520] on div "Content Type Include in your targeting set All all ​" at bounding box center [575, 577] width 229 height 115
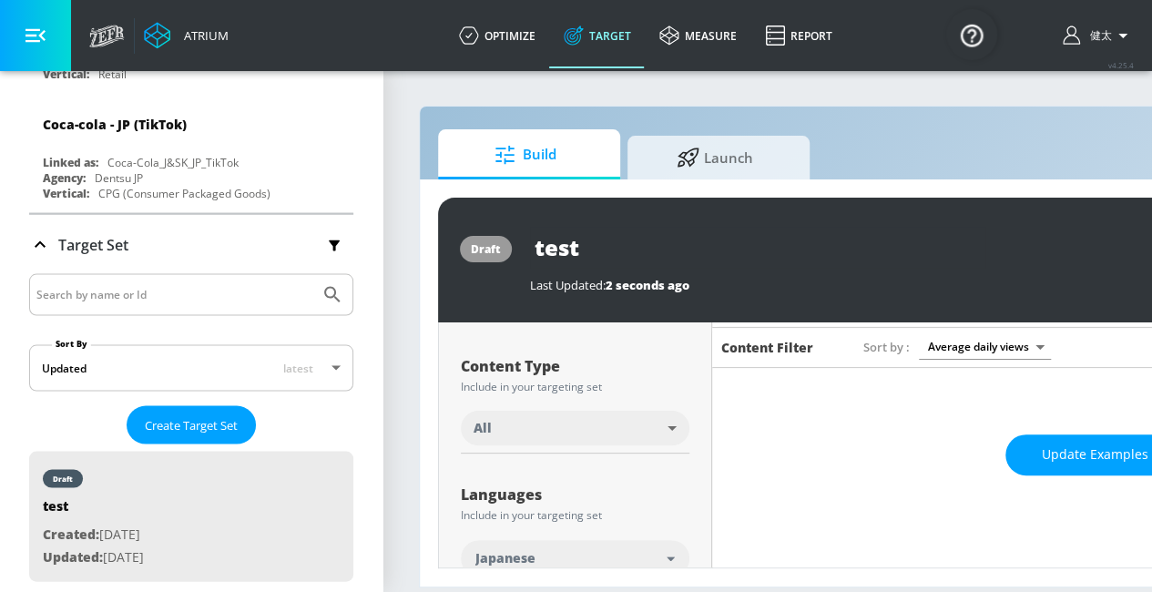
scroll to position [180, 0]
click at [1058, 444] on span "Update Examples" at bounding box center [1095, 455] width 107 height 23
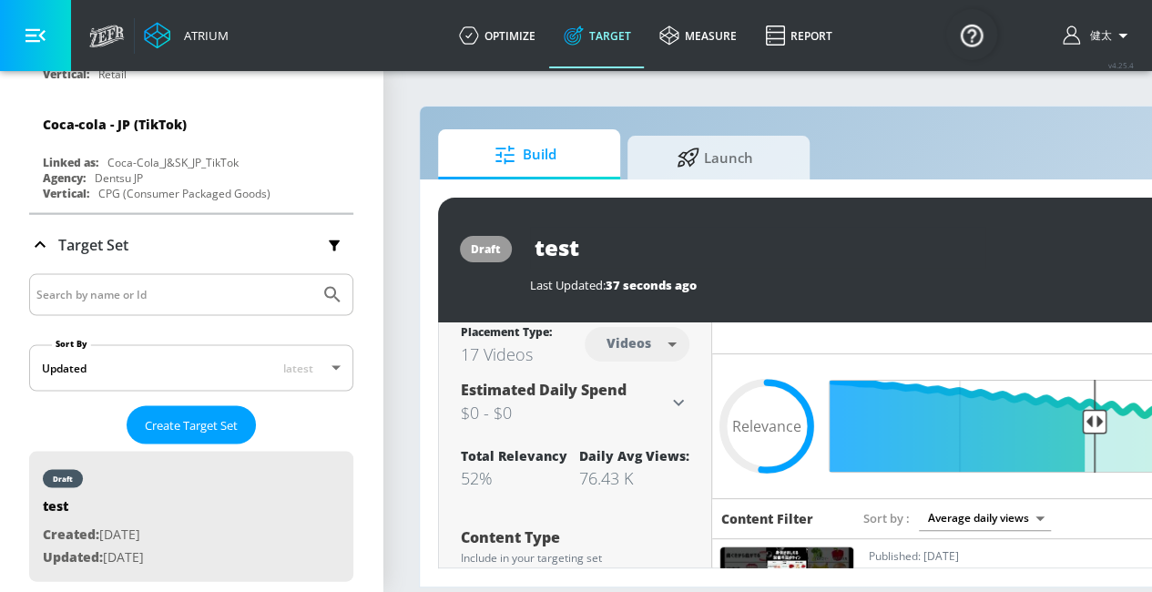
scroll to position [0, 0]
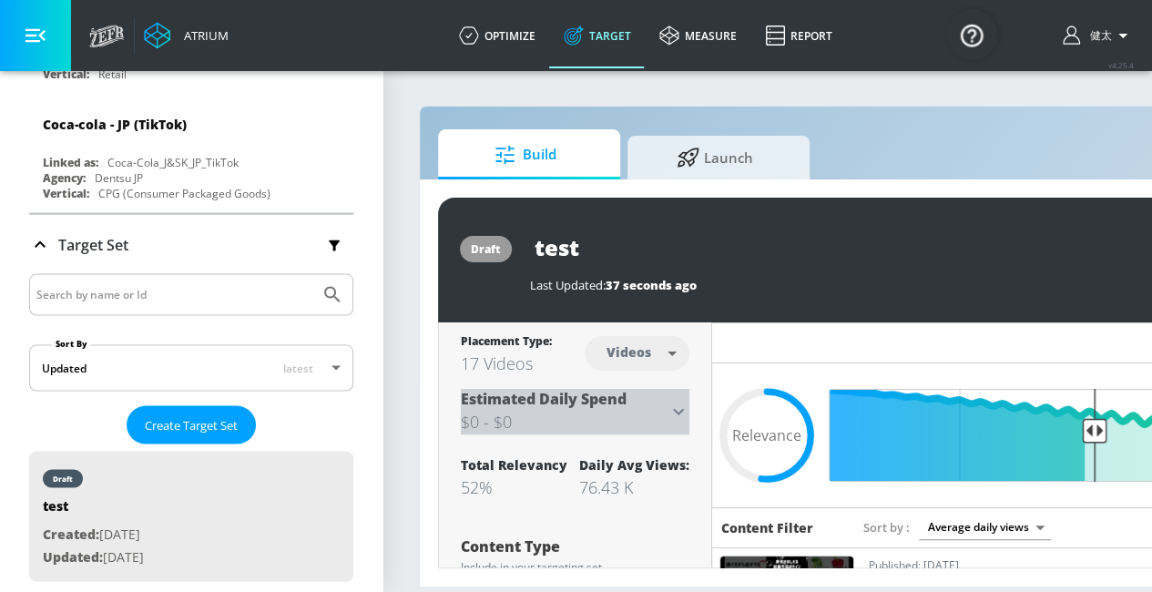
click at [663, 415] on h3 "$0 - $0" at bounding box center [564, 422] width 207 height 26
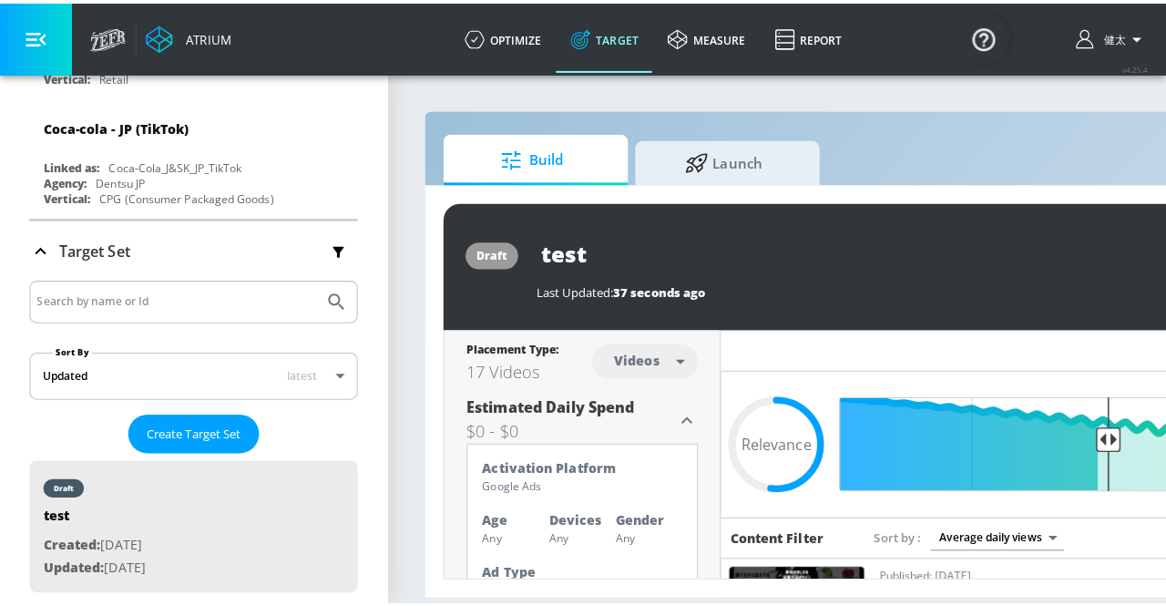
scroll to position [147, 0]
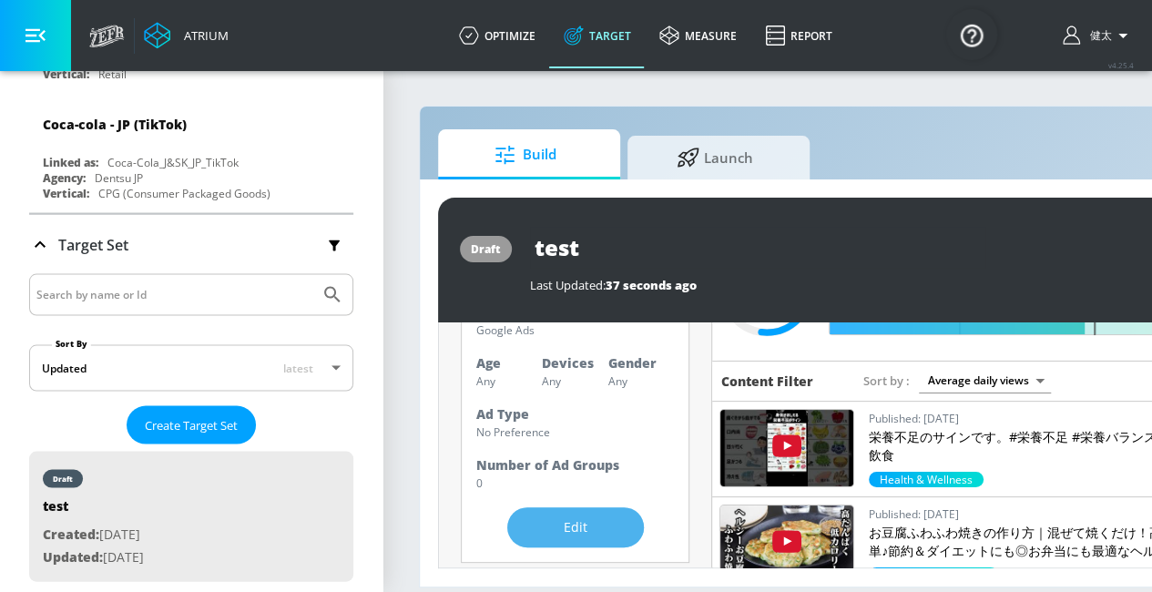
click at [555, 522] on span "Edit" at bounding box center [576, 527] width 64 height 23
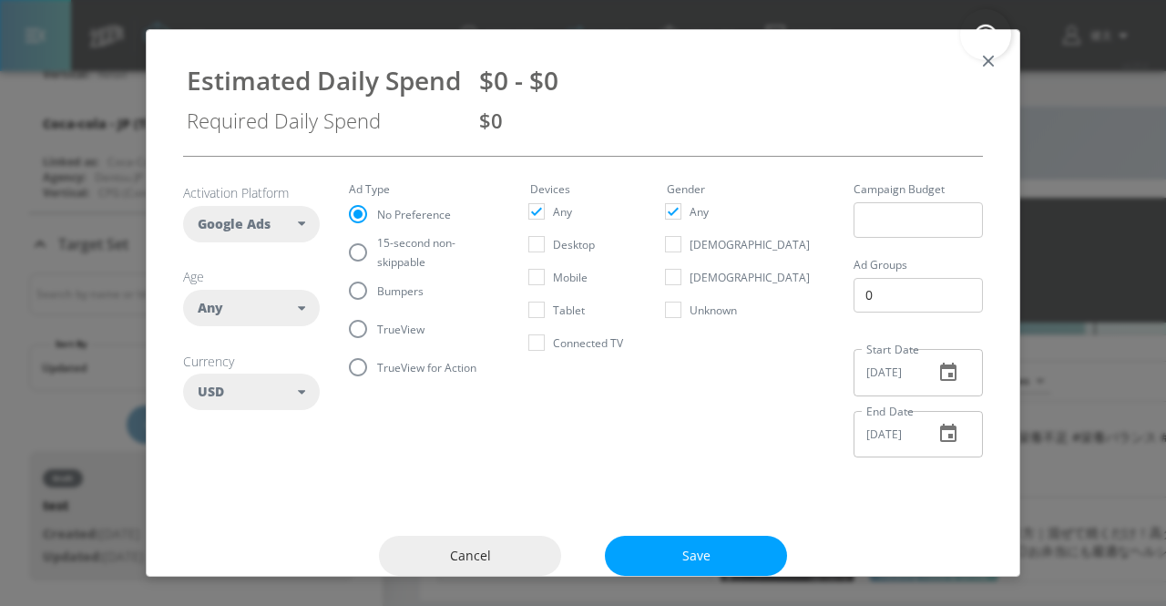
click at [270, 405] on div "USD" at bounding box center [251, 391] width 137 height 36
click at [240, 522] on button "JPY" at bounding box center [251, 534] width 135 height 33
checkbox input "false"
checkbox input "true"
click at [696, 540] on button "Save" at bounding box center [696, 556] width 182 height 41
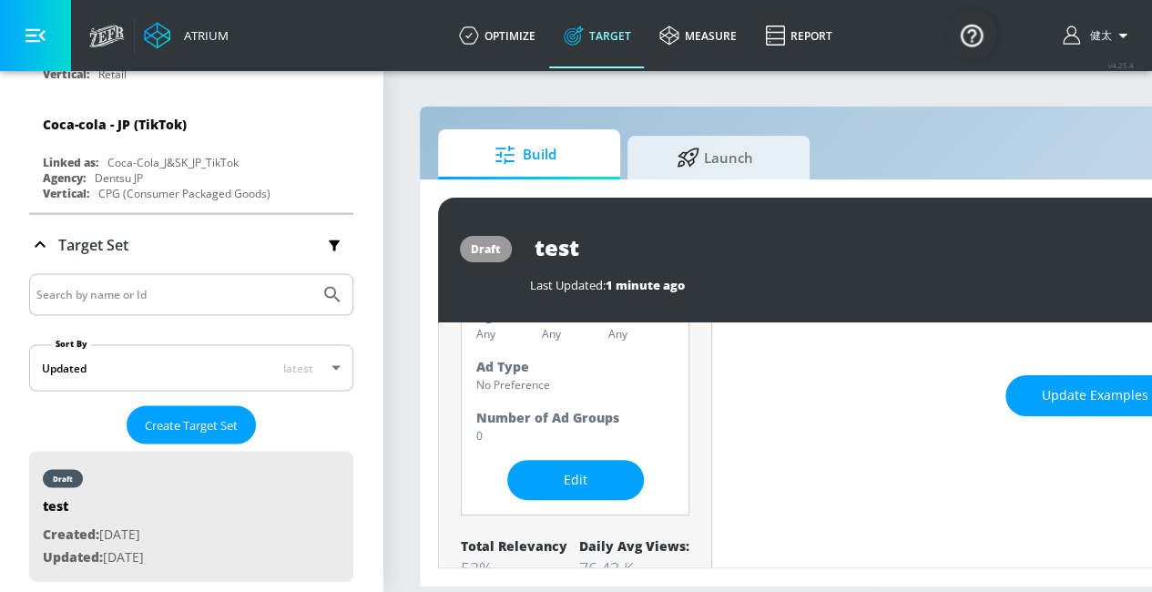
scroll to position [239, 0]
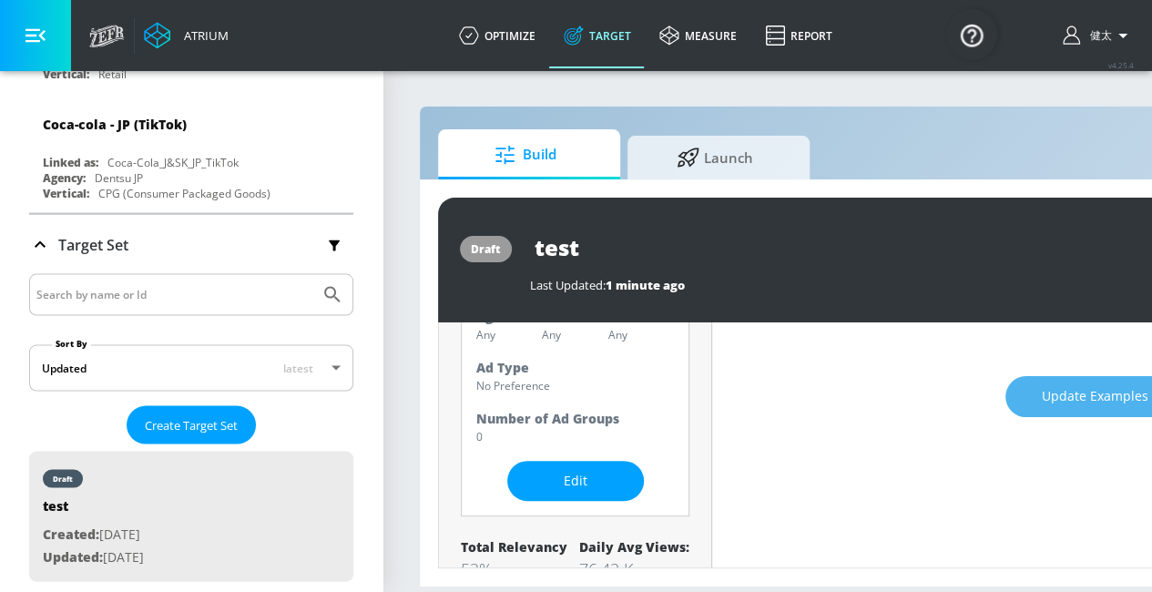
click at [1046, 396] on span "Update Examples" at bounding box center [1095, 396] width 107 height 23
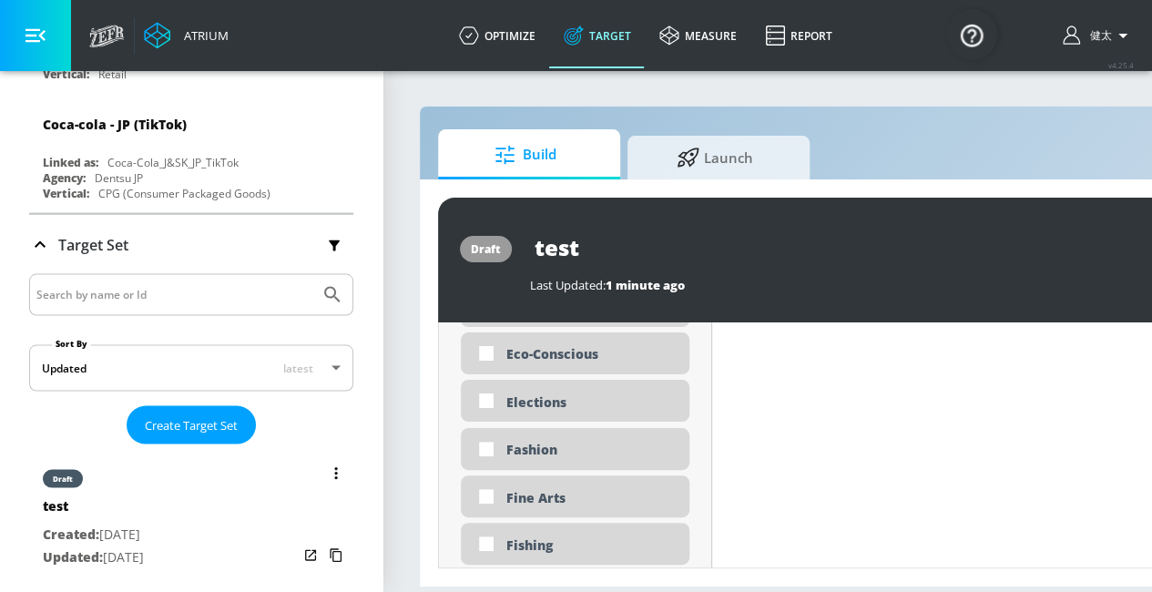
scroll to position [5173, 0]
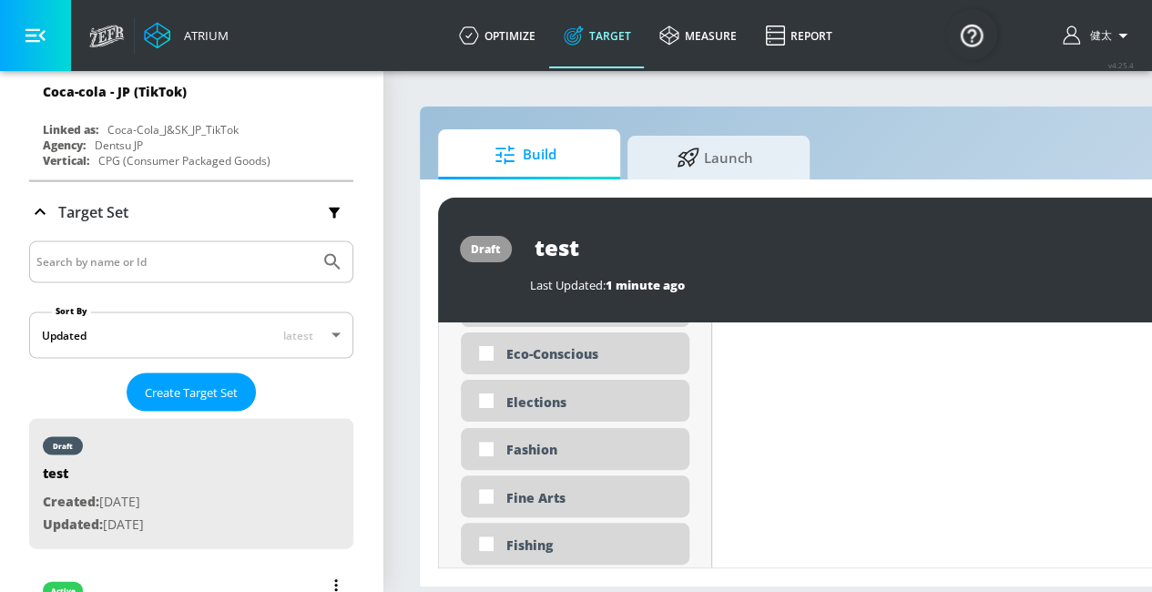
type input "Qracian Jp"
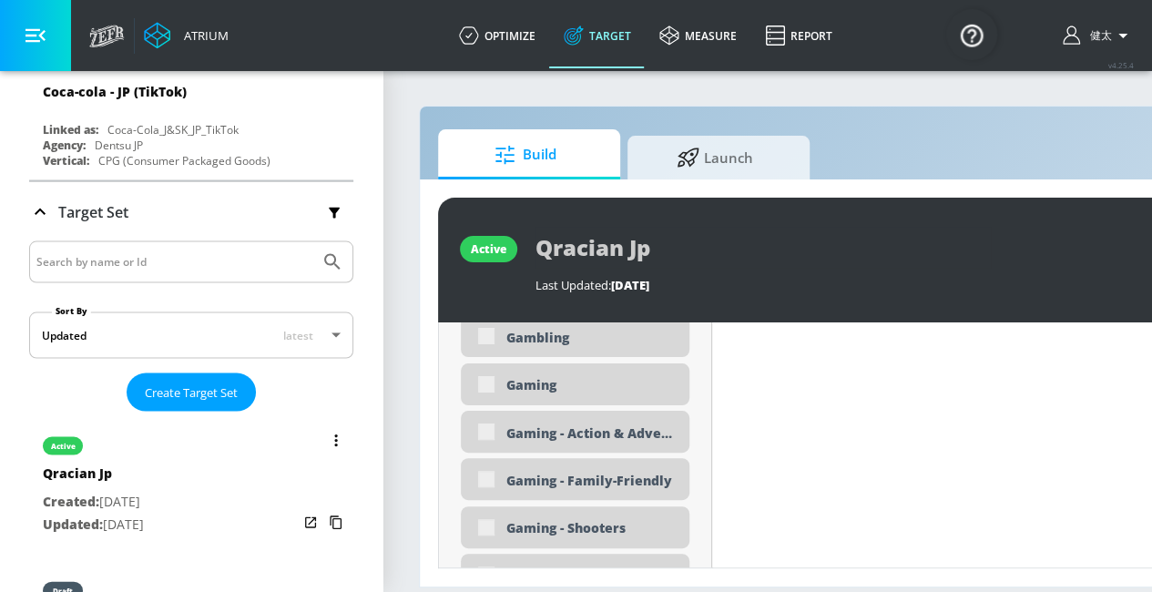
scroll to position [2111, 0]
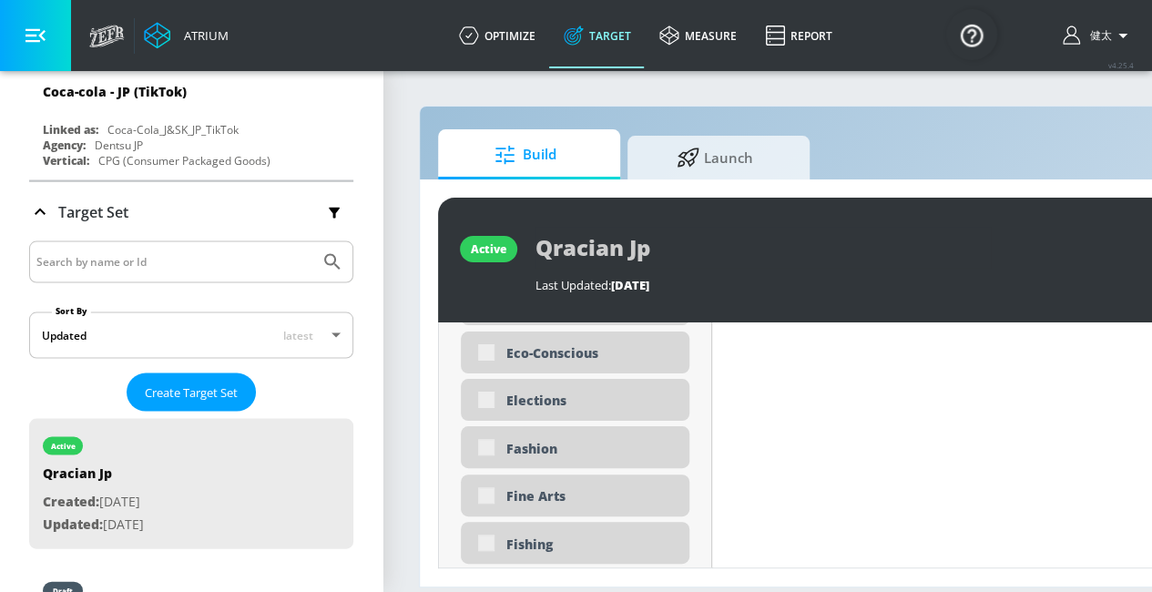
type input "0.52"
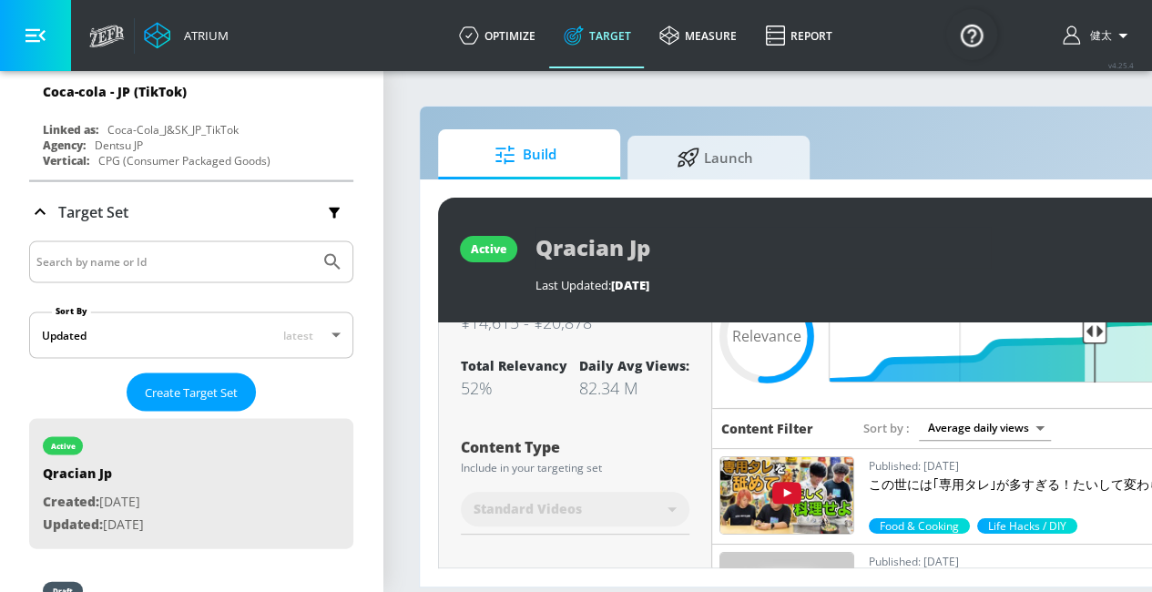
scroll to position [0, 0]
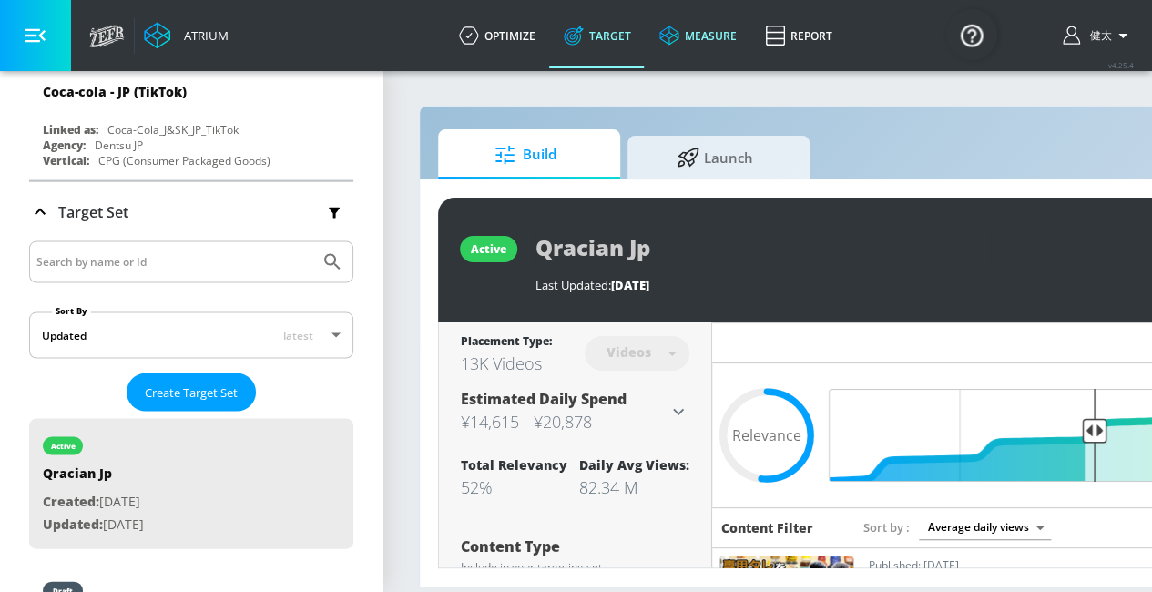
click at [731, 36] on link "measure" at bounding box center [698, 36] width 106 height 66
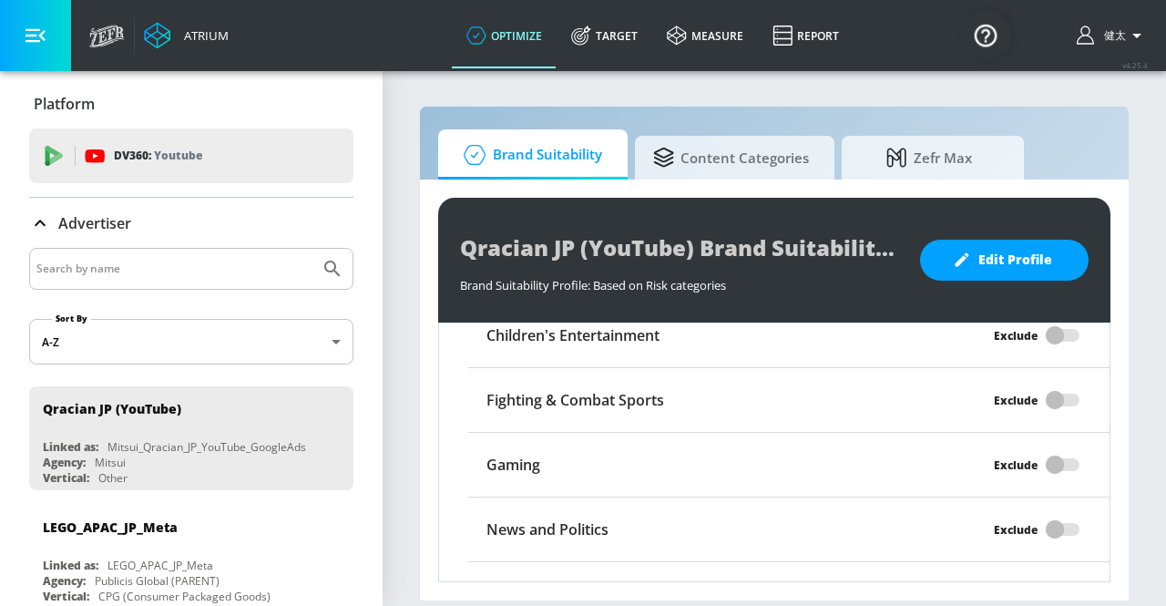
scroll to position [1734, 0]
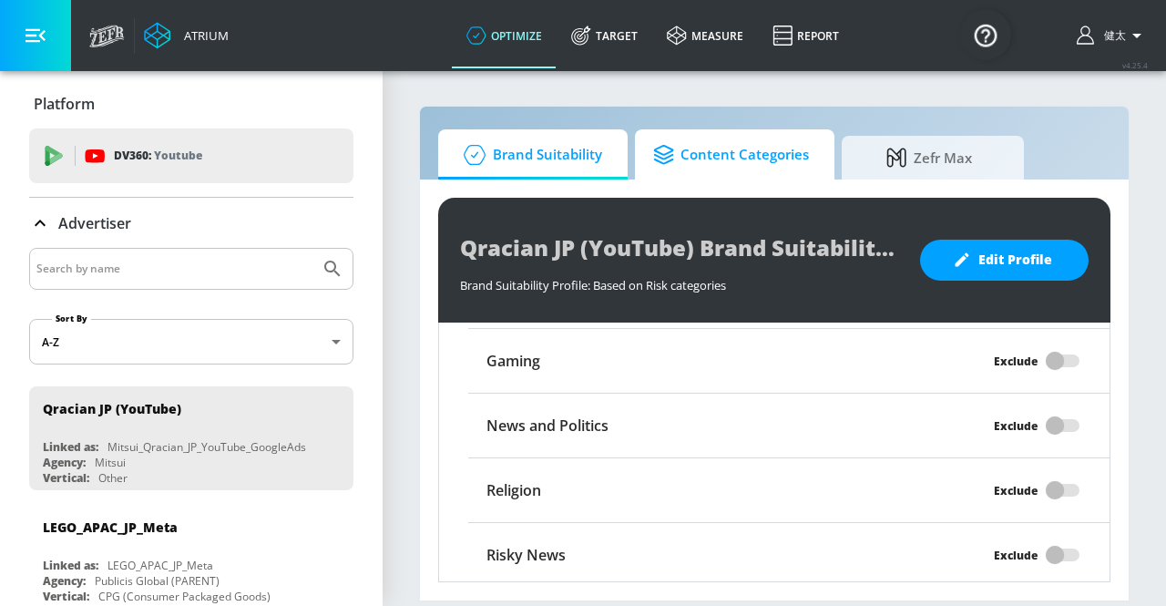
click at [674, 150] on icon at bounding box center [666, 155] width 27 height 20
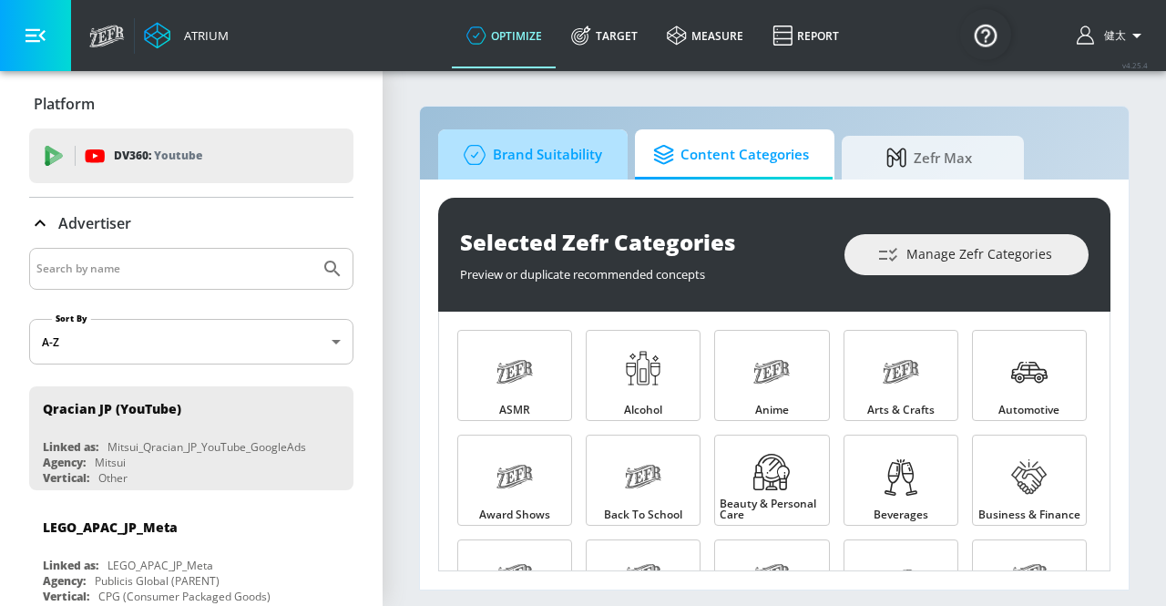
click at [562, 150] on span "Brand Suitability" at bounding box center [529, 155] width 146 height 44
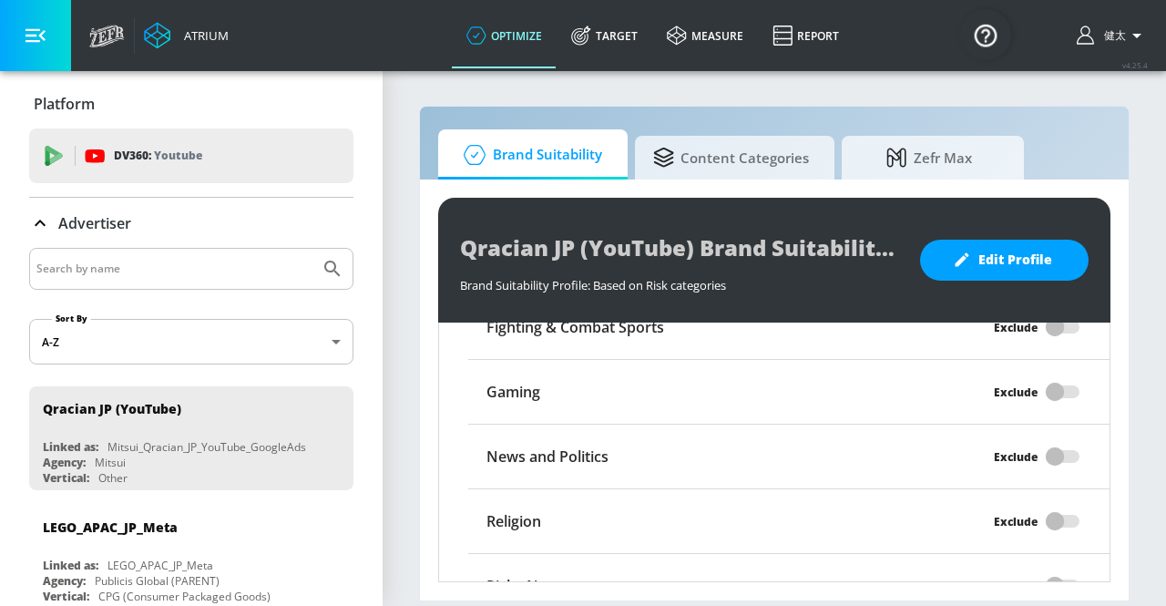
scroll to position [1734, 0]
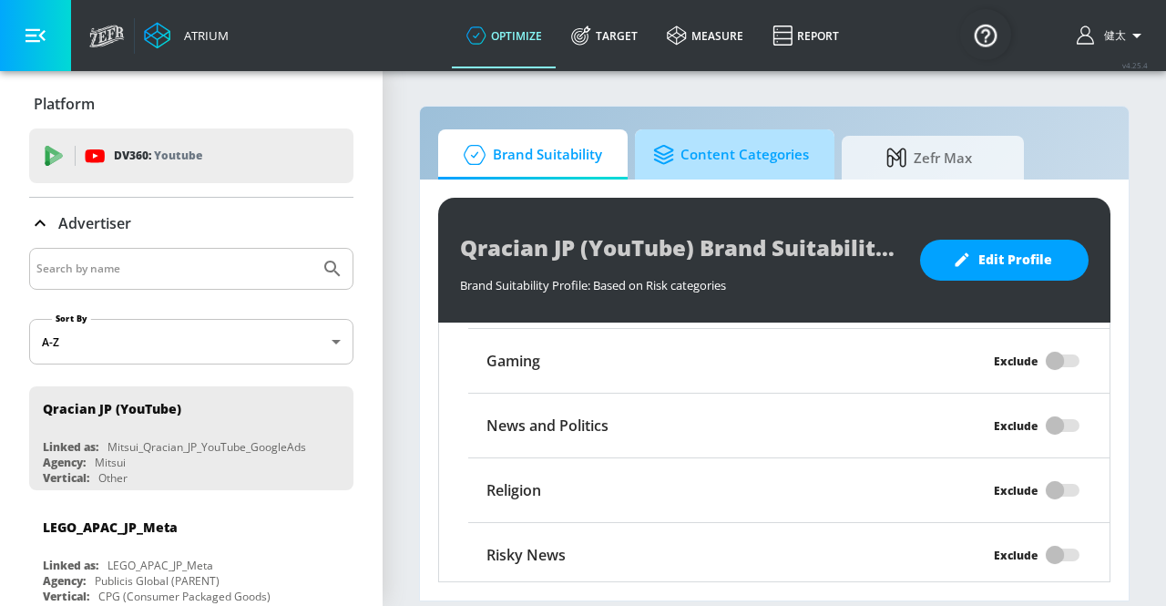
click at [682, 177] on link "Content Categories" at bounding box center [734, 154] width 199 height 50
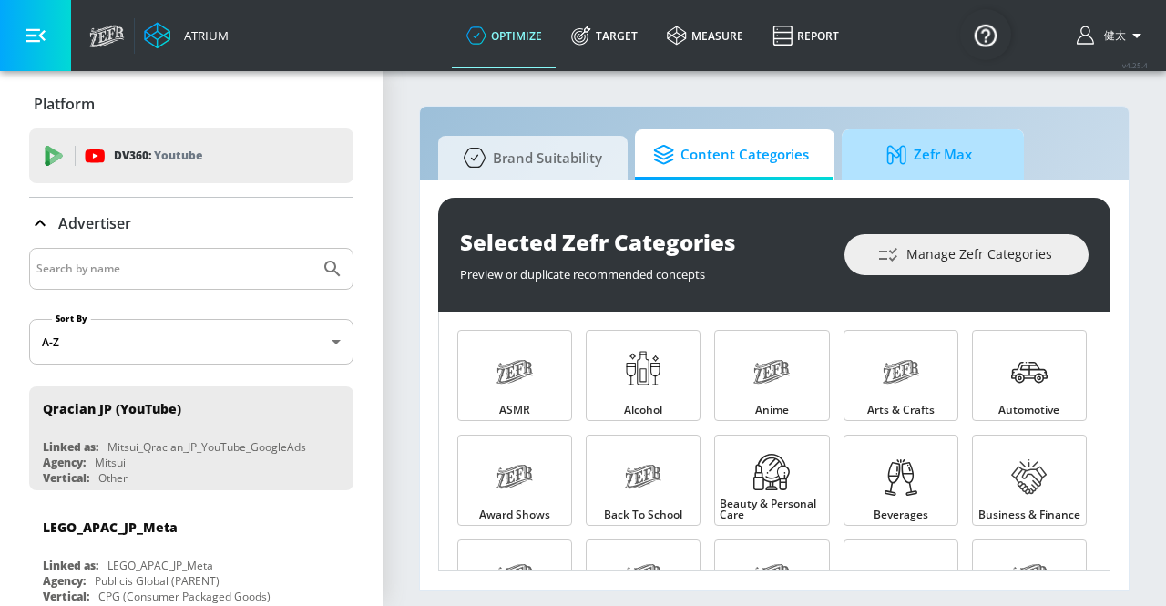
click at [898, 148] on icon at bounding box center [896, 154] width 19 height 19
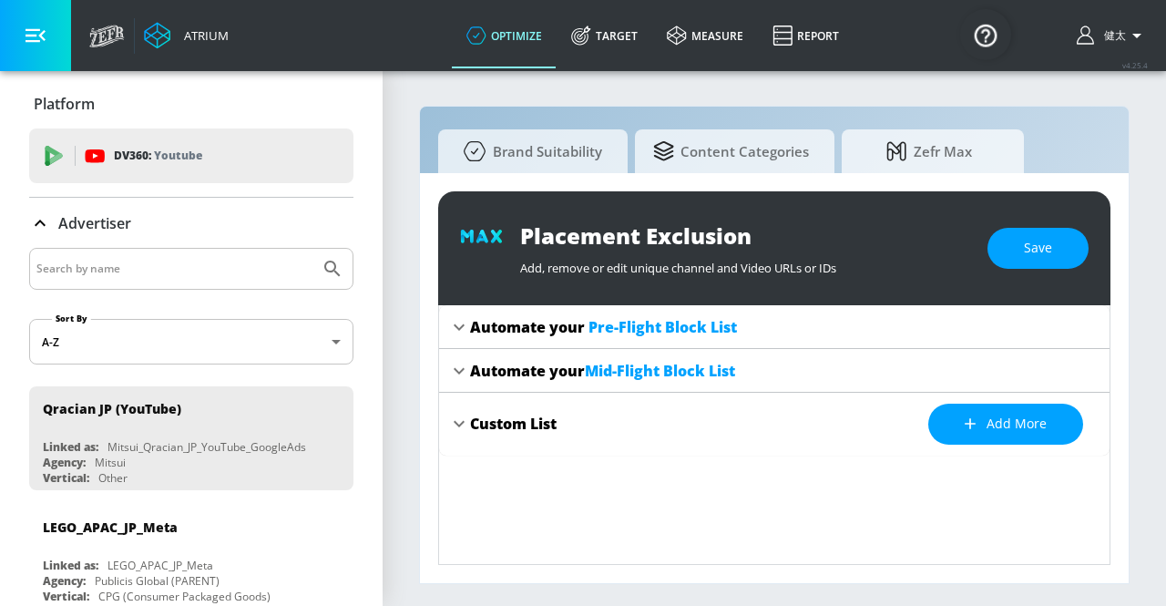
click at [458, 328] on icon at bounding box center [459, 327] width 11 height 6
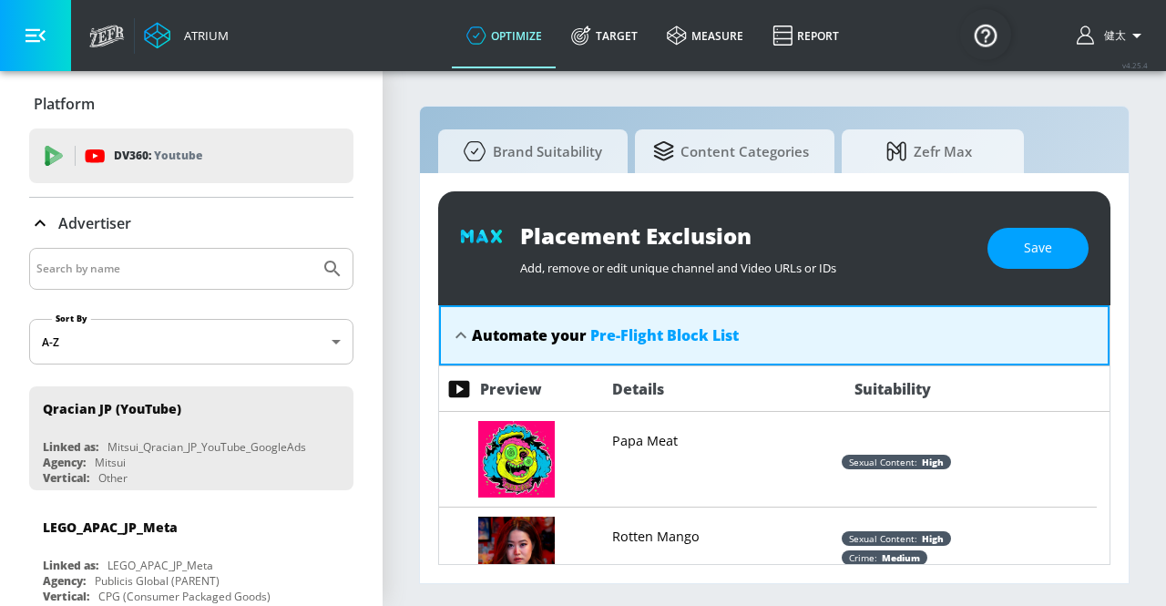
click at [461, 329] on icon at bounding box center [461, 335] width 22 height 22
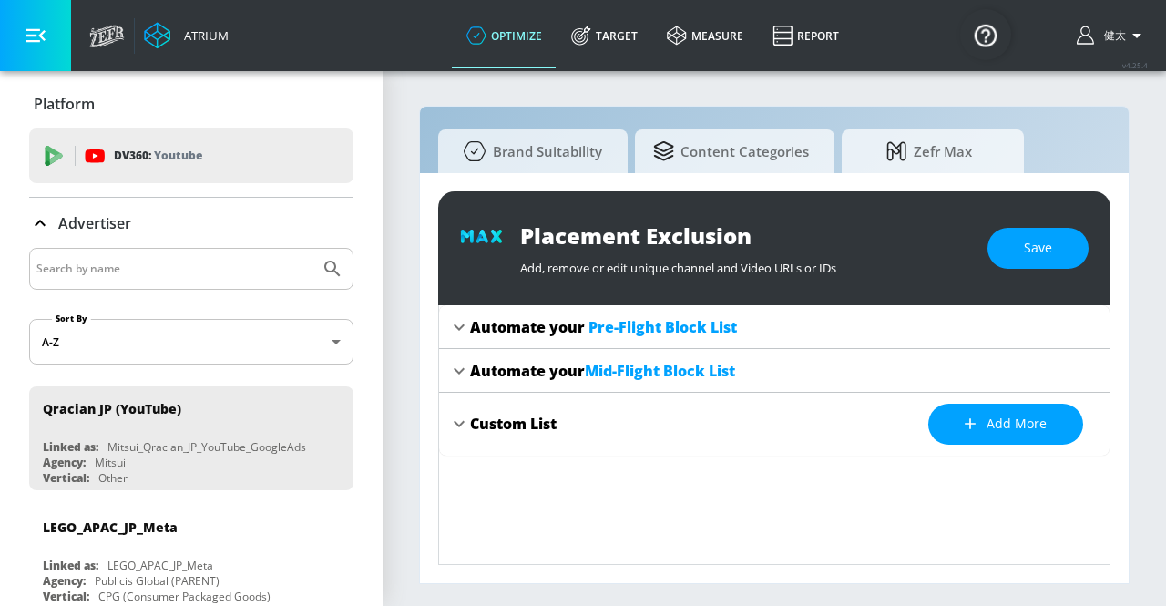
click at [465, 371] on icon at bounding box center [459, 371] width 22 height 22
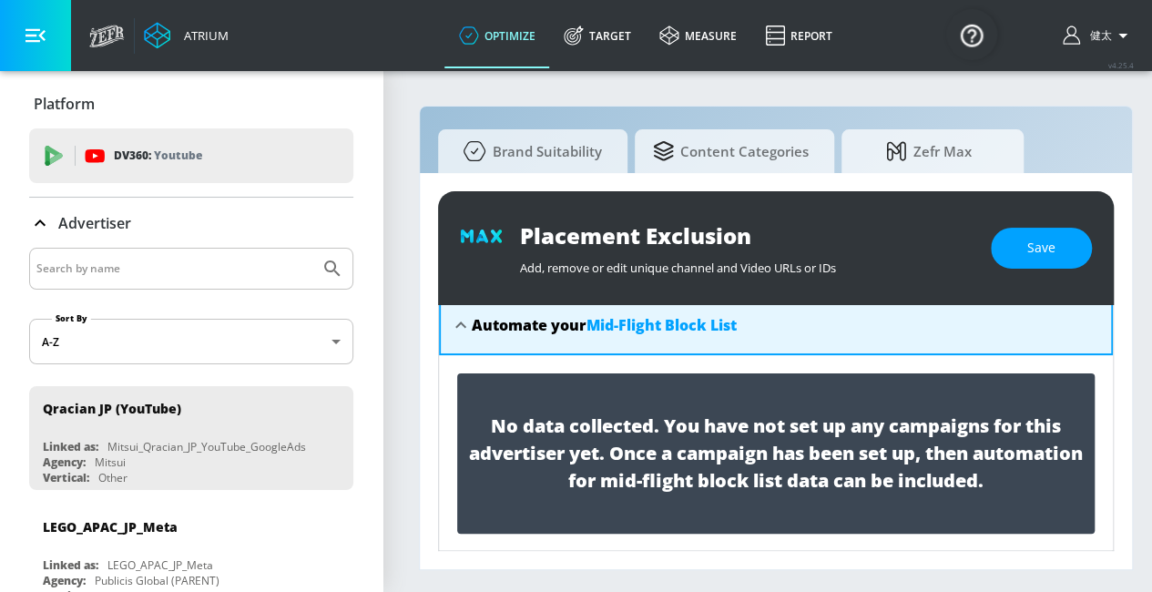
scroll to position [133, 0]
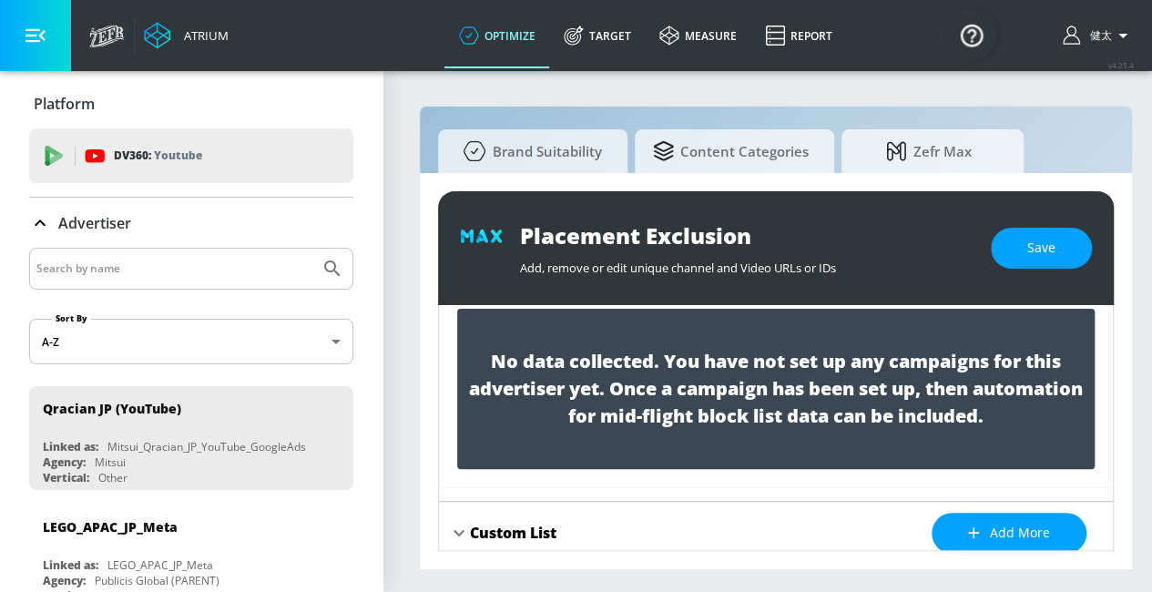
click at [461, 535] on icon at bounding box center [459, 533] width 22 height 22
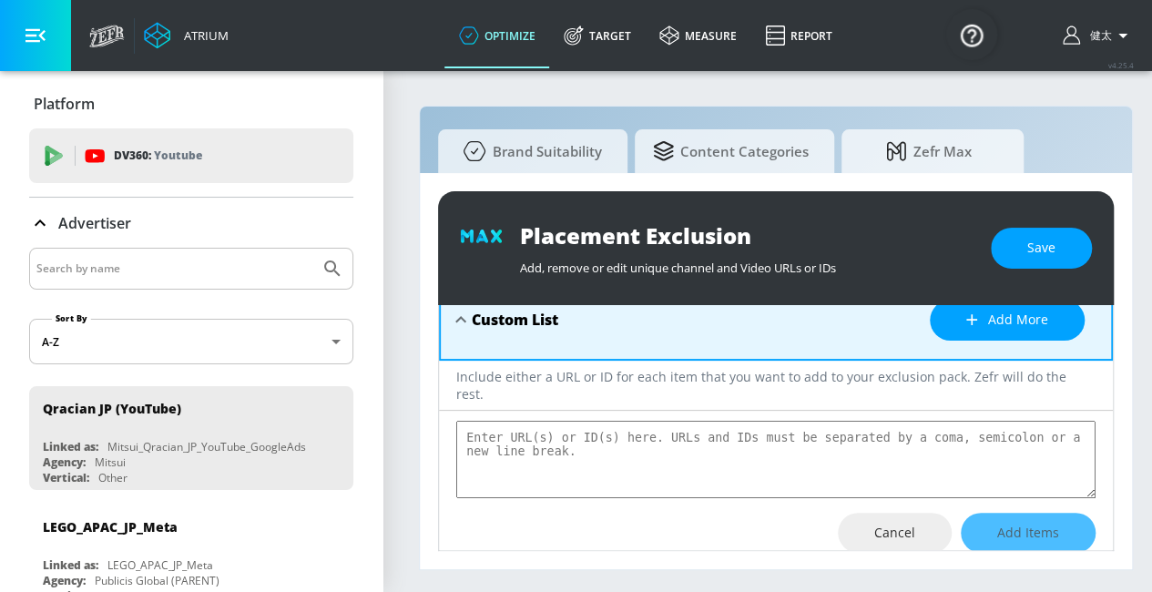
scroll to position [0, 0]
click at [457, 321] on icon at bounding box center [461, 320] width 22 height 22
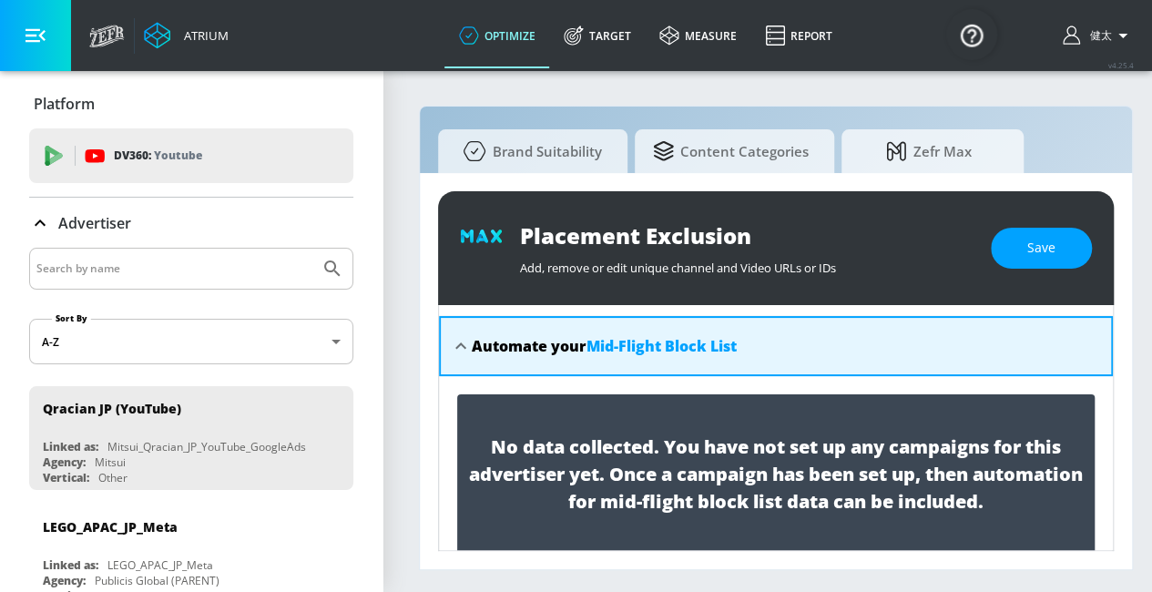
scroll to position [18, 0]
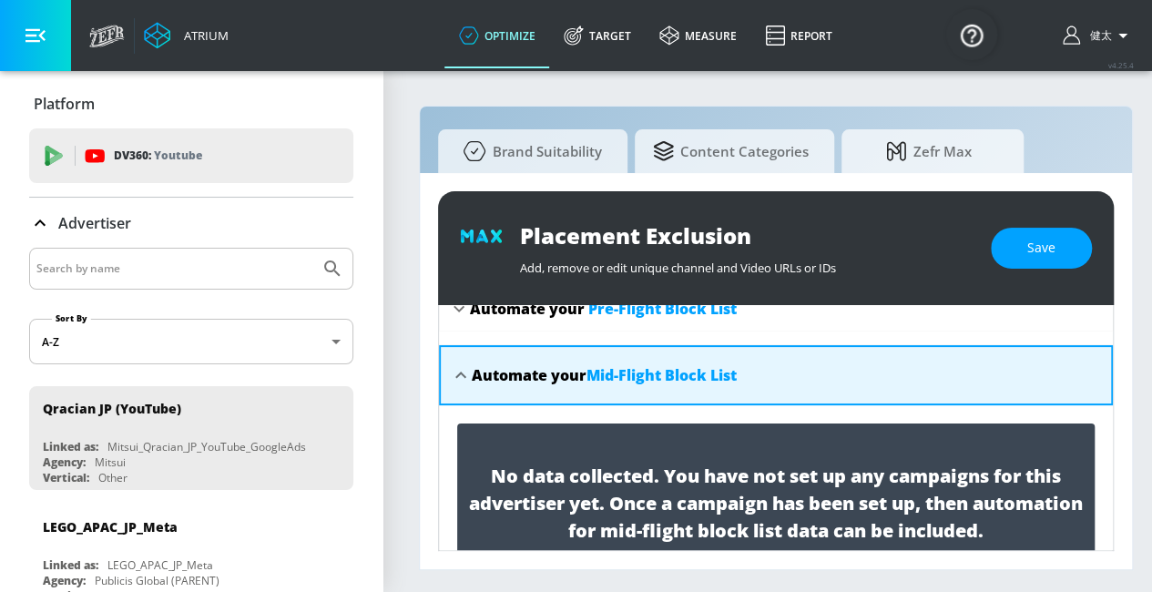
click at [460, 376] on icon at bounding box center [461, 375] width 22 height 22
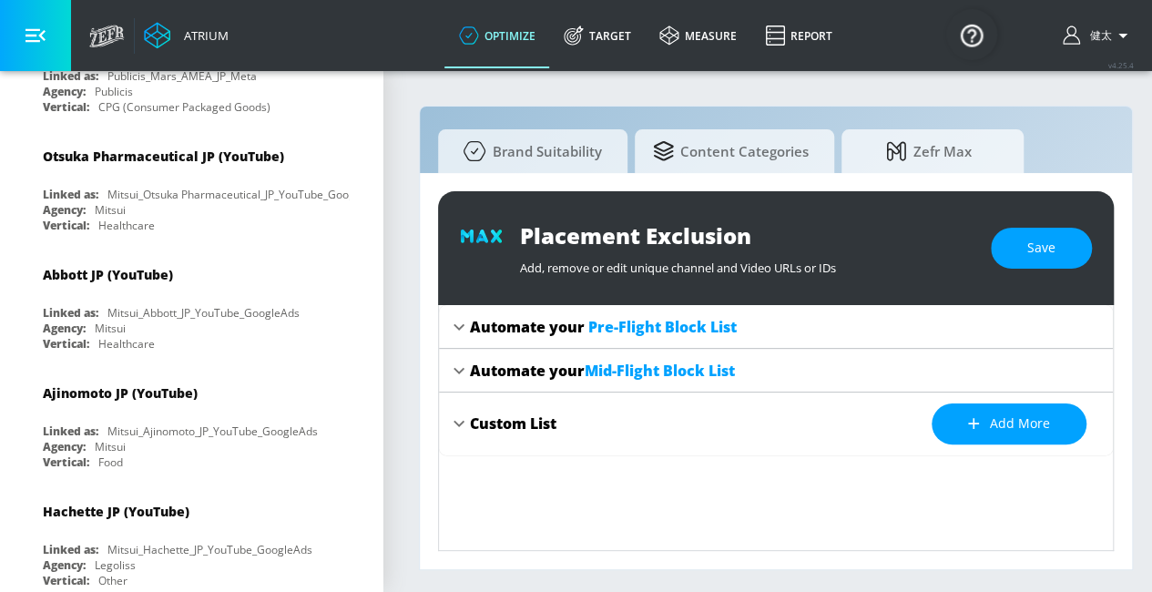
scroll to position [725, 0]
type textarea "x"
